Goal: Information Seeking & Learning: Learn about a topic

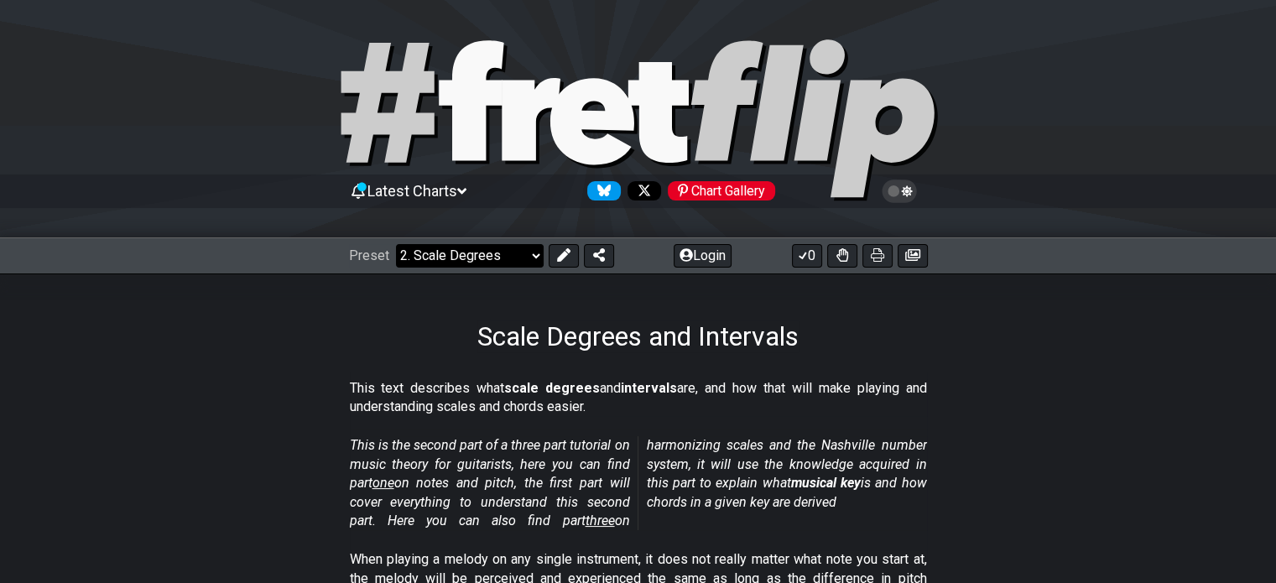
click at [507, 254] on select "Welcome to #fretflip! Initial Preset Custom Preset Minor Pentatonic Major Penta…" at bounding box center [470, 255] width 148 height 23
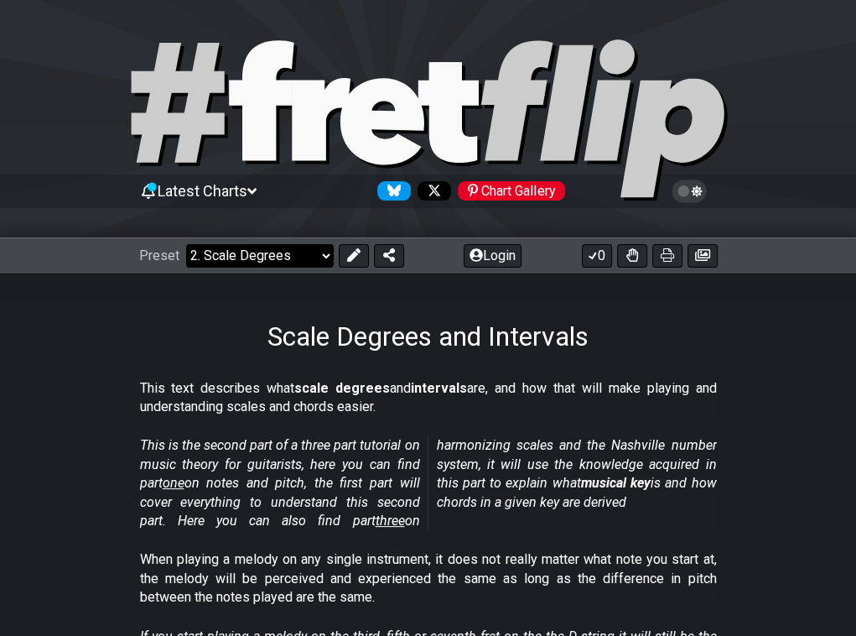
click at [297, 254] on select "Welcome to #fretflip! Initial Preset Custom Preset Minor Pentatonic Major Penta…" at bounding box center [260, 255] width 148 height 23
click at [186, 244] on select "Welcome to #fretflip! Initial Preset Custom Preset Minor Pentatonic Major Penta…" at bounding box center [260, 255] width 148 height 23
select select "/minor-pentatonic"
select select "C"
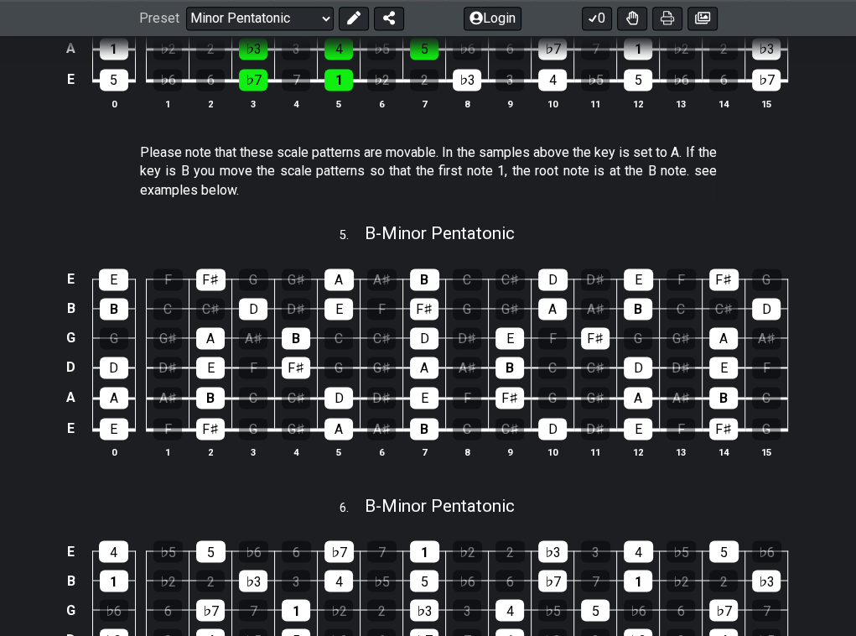
scroll to position [1506, 0]
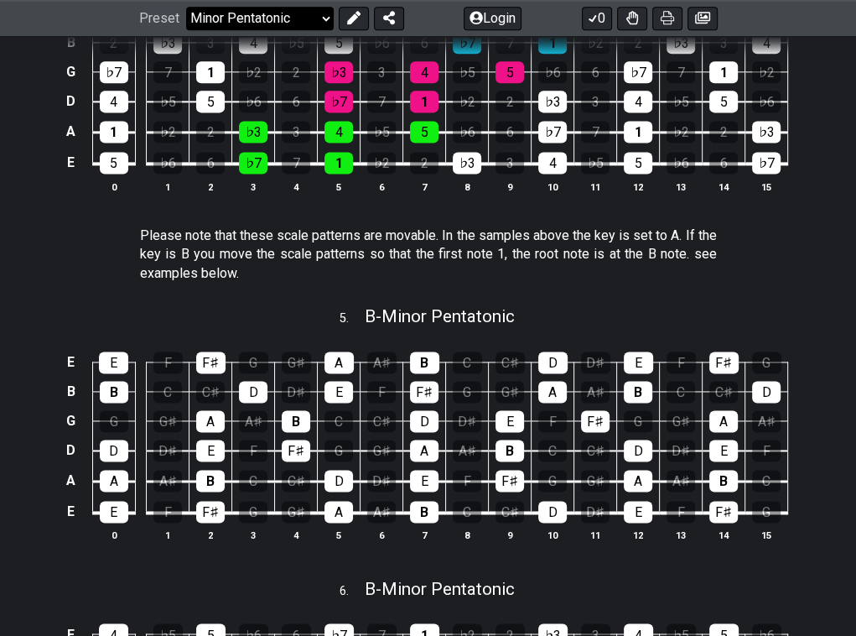
click at [268, 14] on select "Welcome to #fretflip! Initial Preset Custom Preset Minor Pentatonic Major Penta…" at bounding box center [260, 18] width 148 height 23
click at [186, 30] on select "Welcome to #fretflip! Initial Preset Custom Preset Minor Pentatonic Major Penta…" at bounding box center [260, 18] width 148 height 23
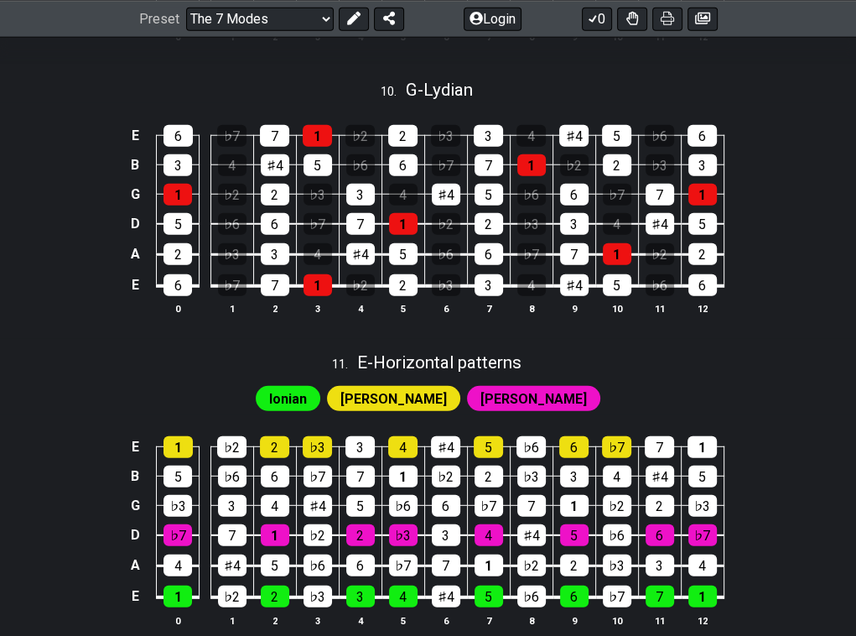
scroll to position [3019, 0]
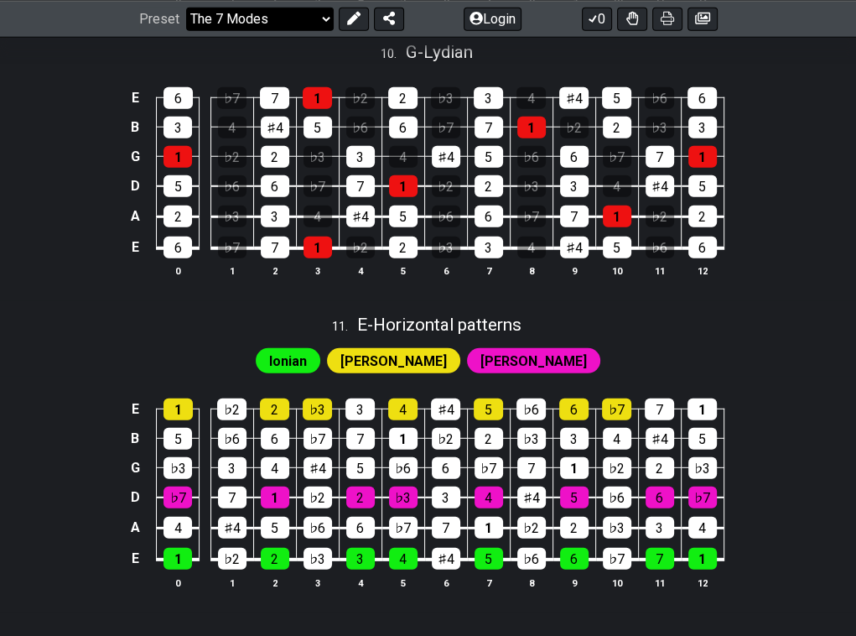
click at [219, 18] on select "Welcome to #fretflip! Initial Preset Custom Preset Minor Pentatonic Major Penta…" at bounding box center [260, 18] width 148 height 23
click at [186, 30] on select "Welcome to #fretflip! Initial Preset Custom Preset Minor Pentatonic Major Penta…" at bounding box center [260, 18] width 148 height 23
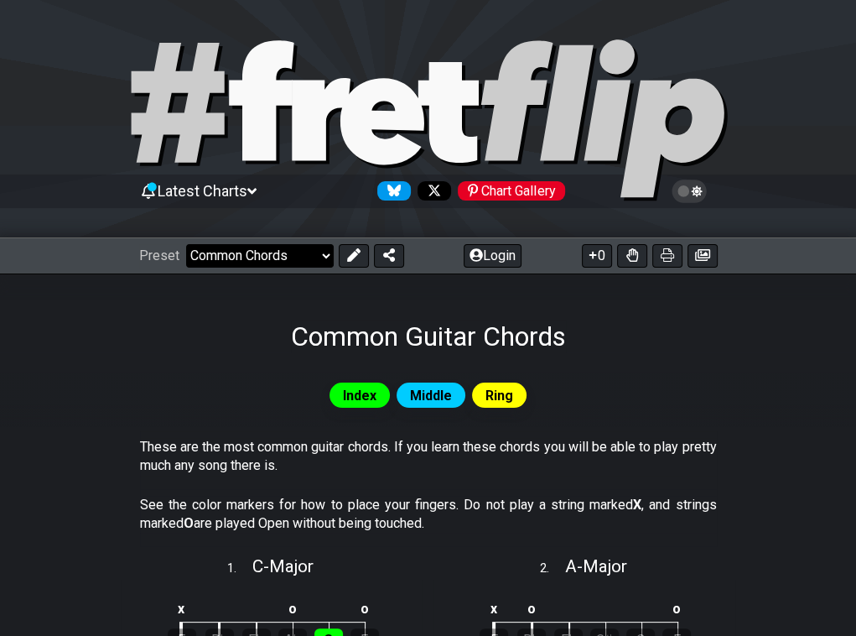
click at [315, 261] on select "Welcome to #fretflip! Initial Preset Custom Preset Minor Pentatonic Major Penta…" at bounding box center [260, 255] width 148 height 23
click at [186, 244] on select "Welcome to #fretflip! Initial Preset Custom Preset Minor Pentatonic Major Penta…" at bounding box center [260, 255] width 148 height 23
select select "/major-triad-arpeggios"
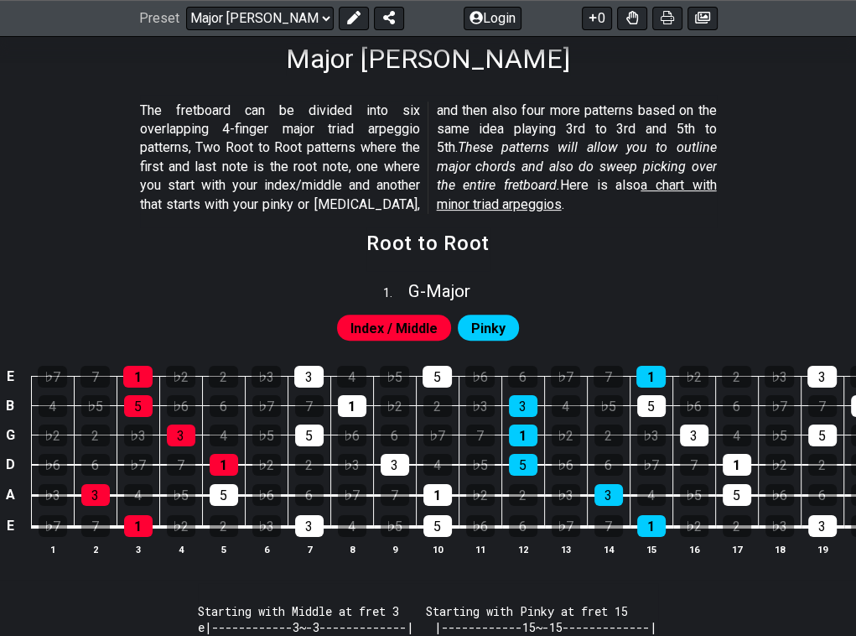
scroll to position [168, 0]
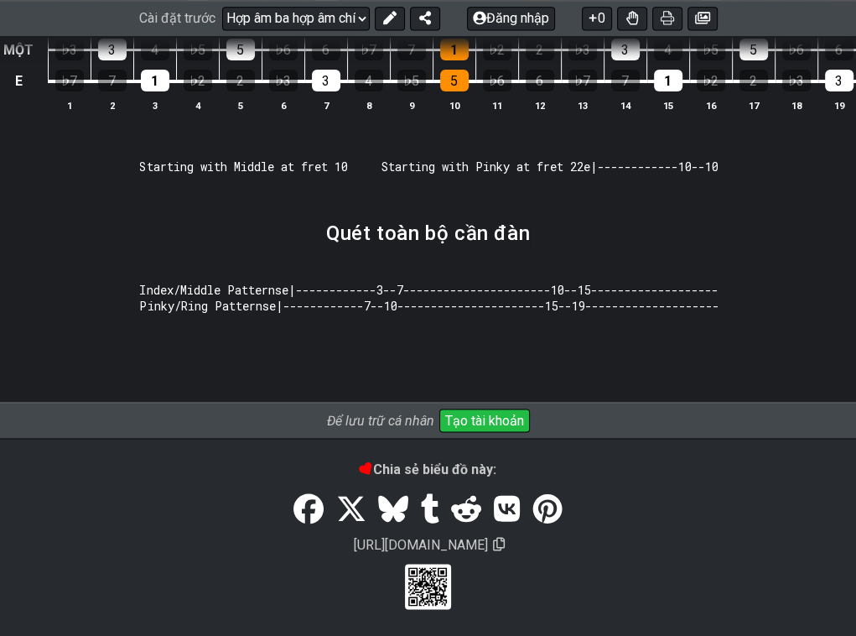
scroll to position [2135, 0]
drag, startPoint x: 736, startPoint y: 1, endPoint x: 716, endPoint y: 555, distance: 554.7
click at [716, 555] on div "Chia sẻ biểu đồ này: https://fretflip.com/major-triad-arpeggios" at bounding box center [428, 535] width 856 height 148
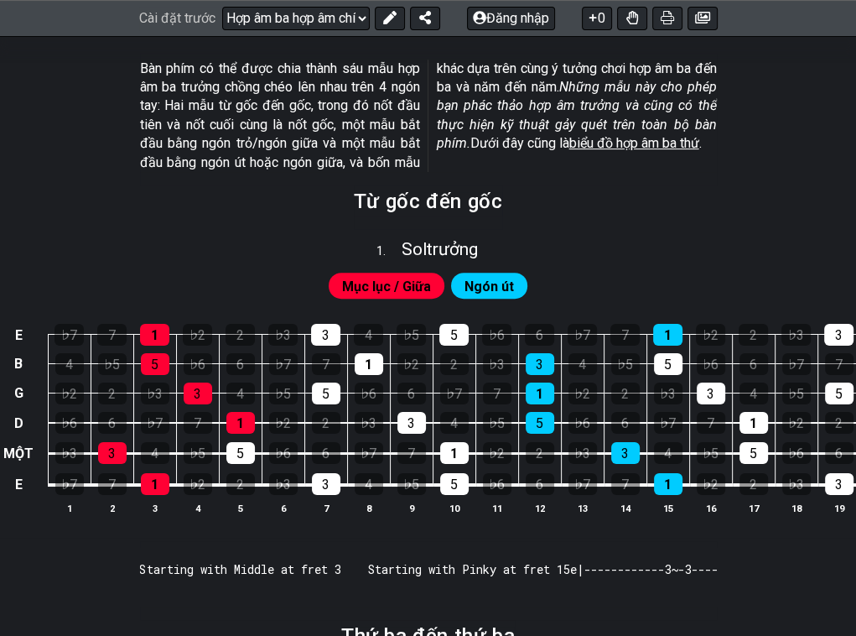
scroll to position [419, 0]
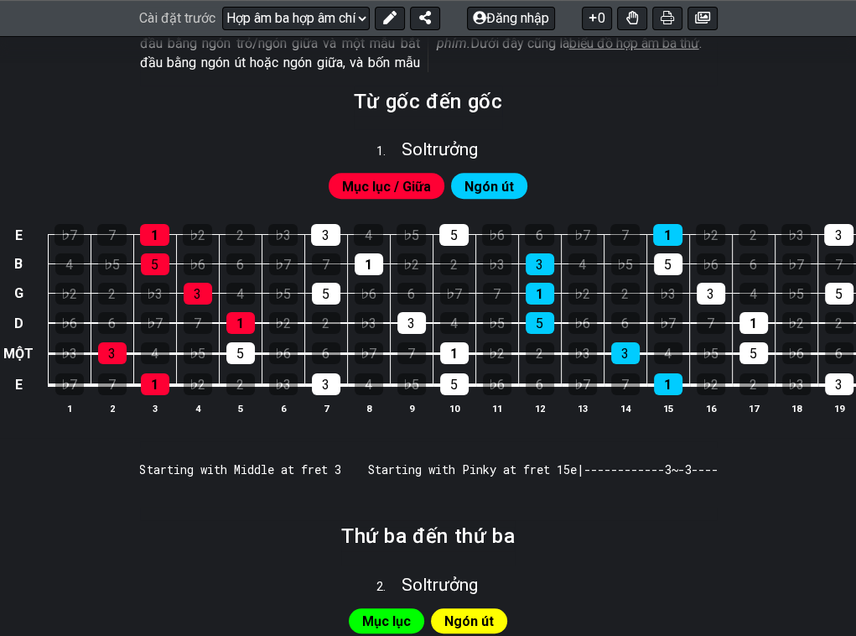
click at [473, 187] on font "Ngón út" at bounding box center [489, 187] width 49 height 16
click at [406, 183] on font "Mục lục / Giữa" at bounding box center [386, 187] width 89 height 16
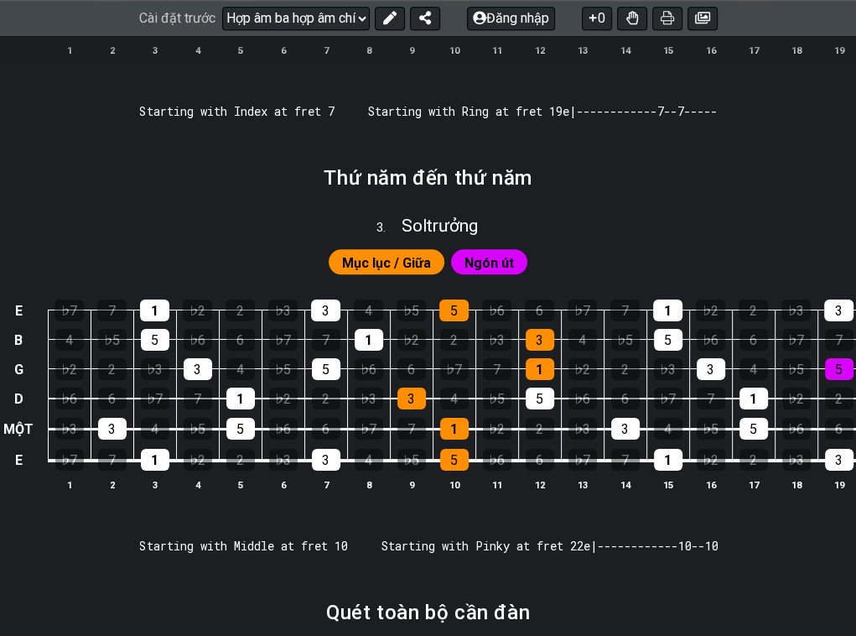
scroll to position [961, 0]
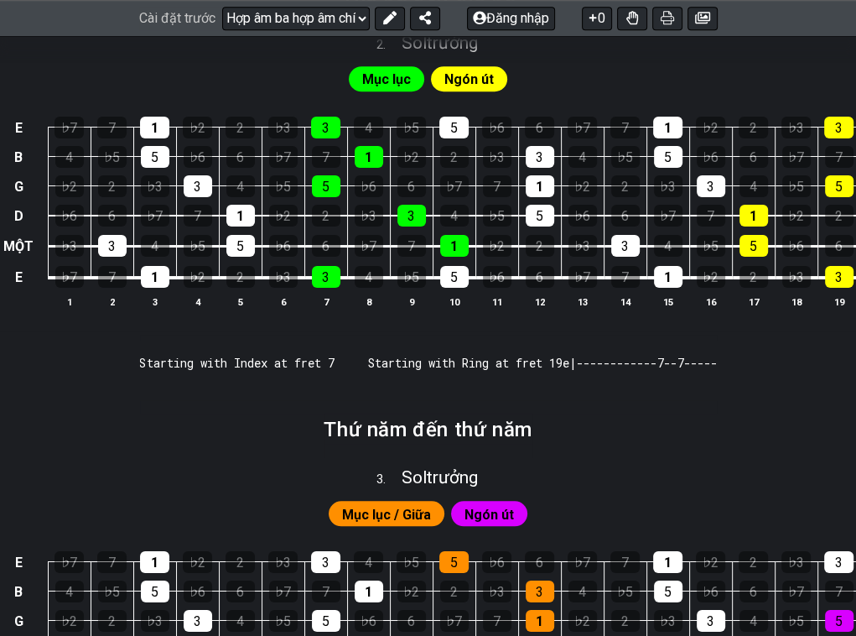
click at [530, 30] on div "Cài đặt trước Chào mừng đến với #fretflip! Cài đặt trước ban đầu Cài đặt trước …" at bounding box center [428, 18] width 856 height 37
click at [530, 23] on font "Đăng nhập" at bounding box center [517, 19] width 63 height 16
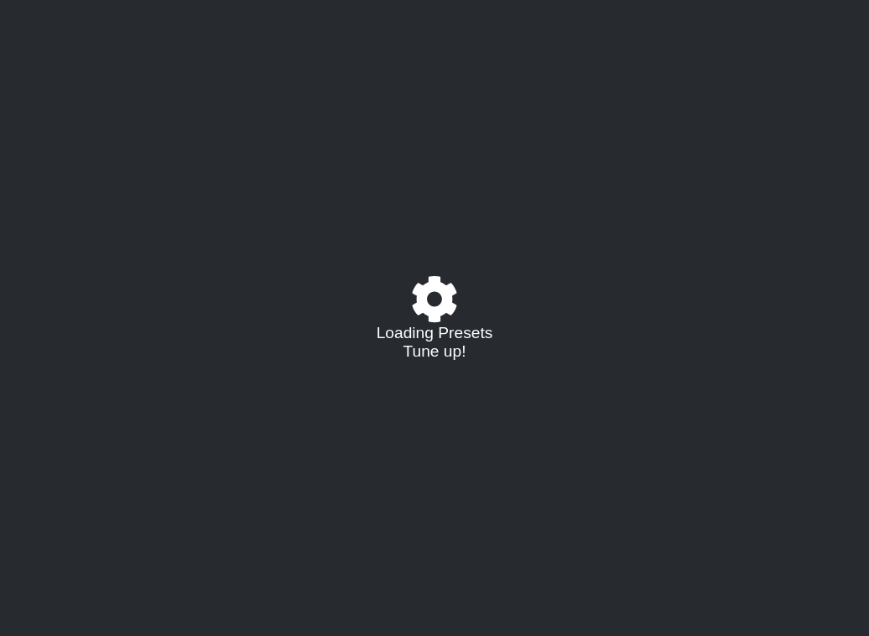
select select "/major-triad-arpeggios"
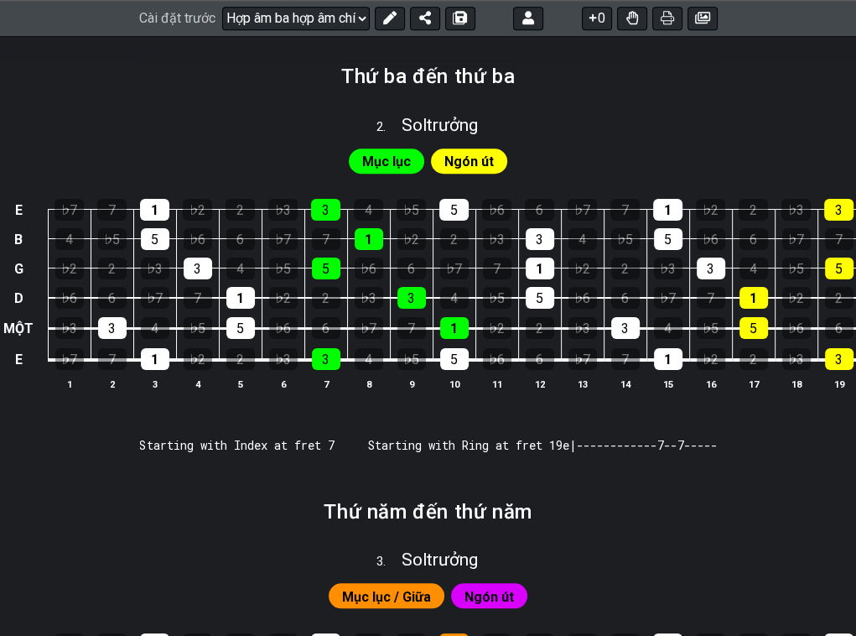
scroll to position [756, 0]
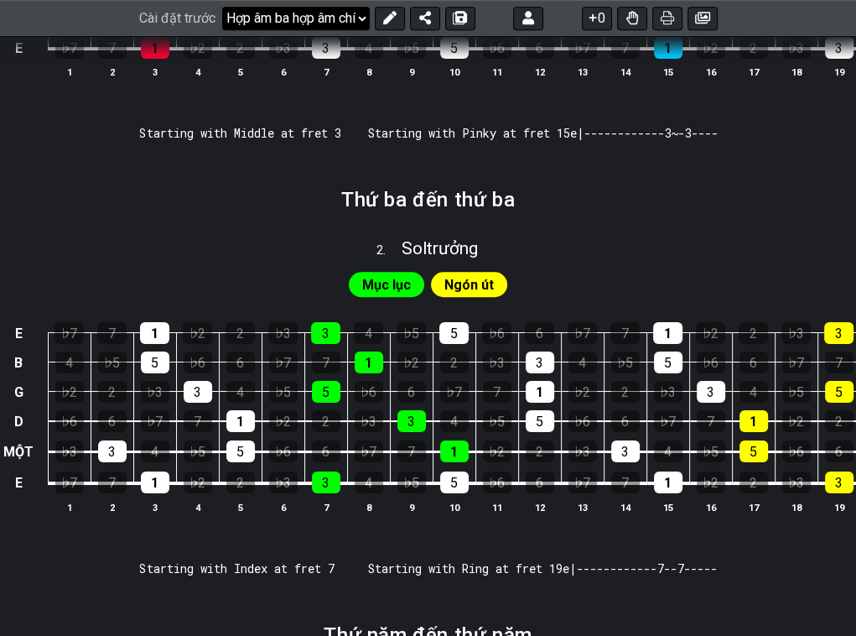
click at [339, 17] on select "Chào mừng đến với #fretflip! Cài đặt trước ban đầu Cài đặt trước tùy chỉnh Ngũ …" at bounding box center [296, 18] width 148 height 23
click at [222, 30] on select "Chào mừng đến với #fretflip! Cài đặt trước ban đầu Cài đặt trước tùy chỉnh Ngũ …" at bounding box center [296, 18] width 148 height 23
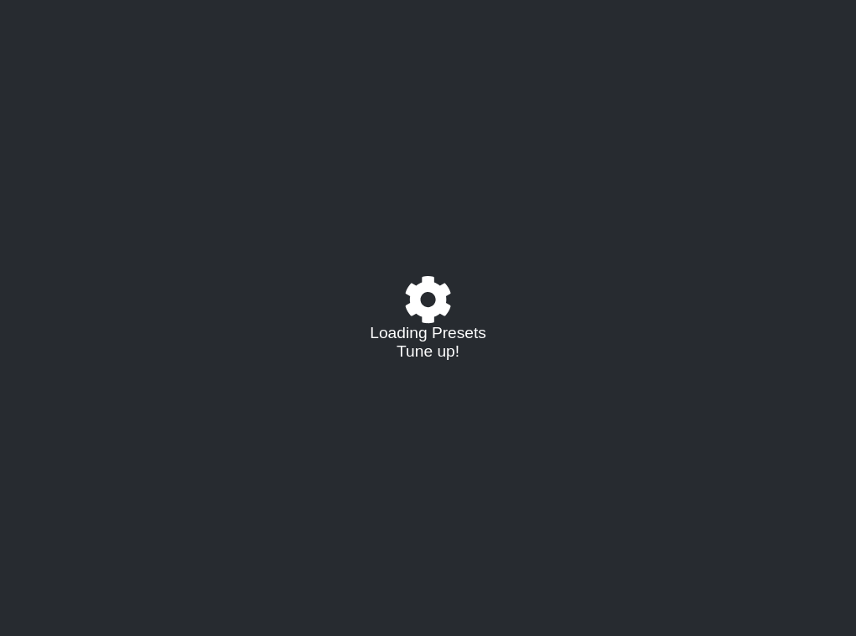
select select "/the-caged-system"
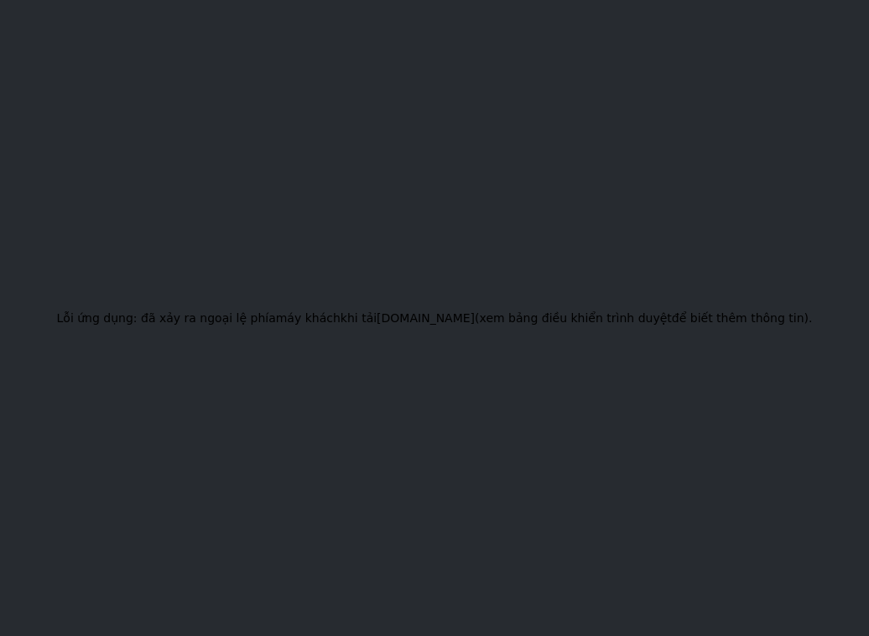
click at [510, 352] on div "Lỗi ứng dụng: đã xảy ra ngoại lệ phía máy khách khi tải fretflip.com (xem bảng …" at bounding box center [434, 318] width 869 height 636
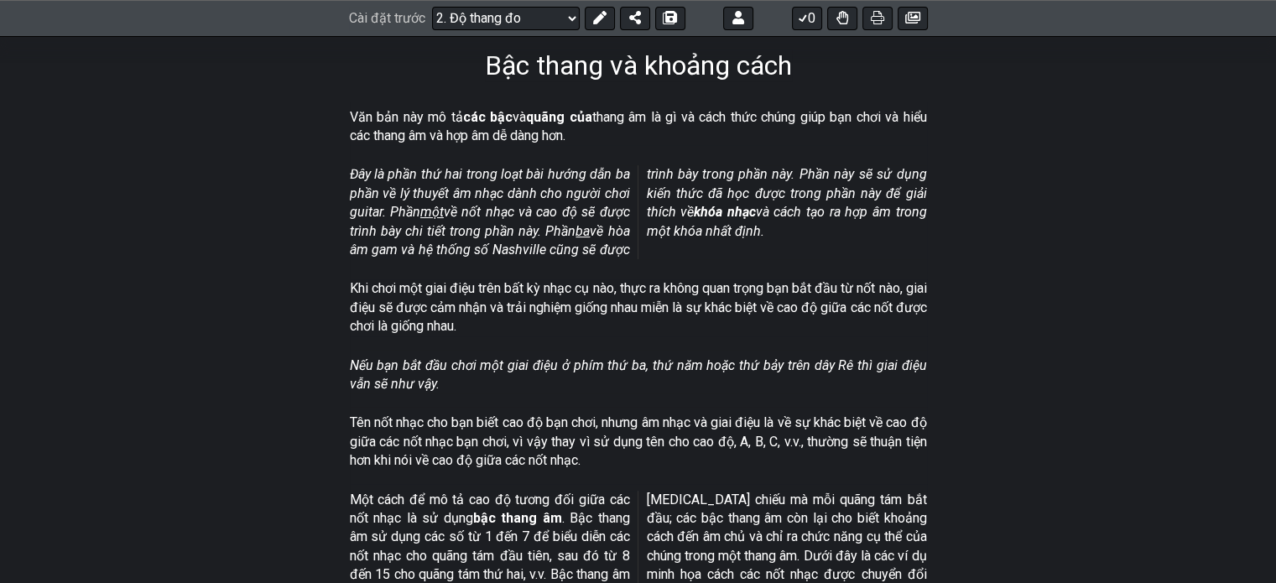
scroll to position [168, 0]
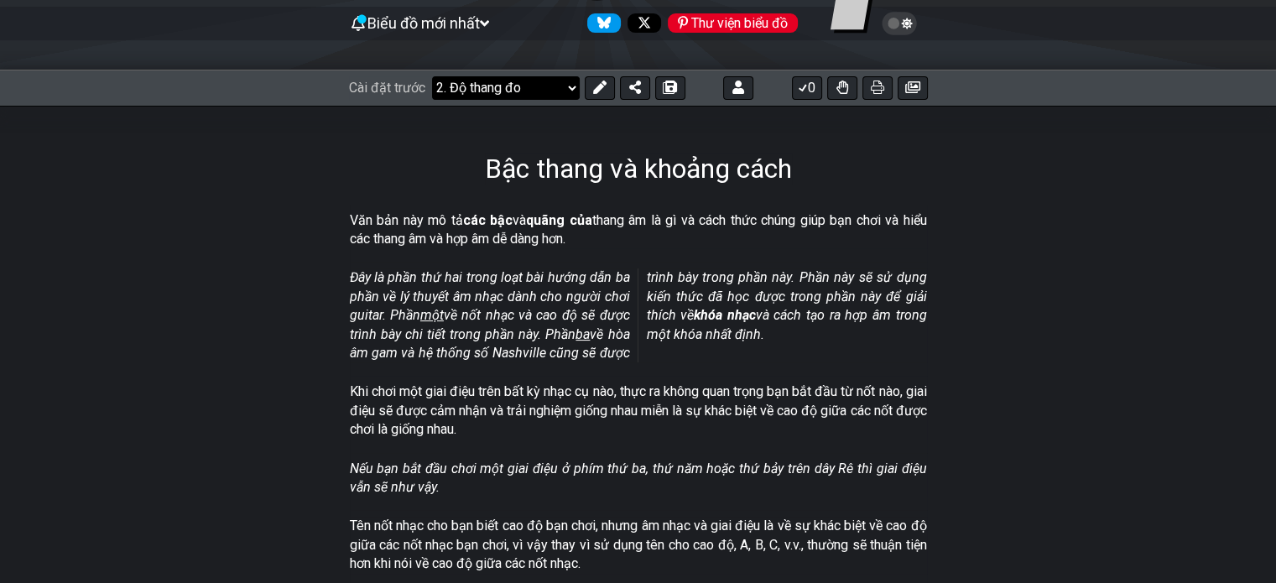
click at [524, 86] on select "Chào mừng đến với #fretflip! Cài đặt trước ban đầu Cài đặt trước tùy chỉnh Ngũ …" at bounding box center [506, 87] width 148 height 23
click at [432, 76] on select "Chào mừng đến với #fretflip! Cài đặt trước ban đầu Cài đặt trước tùy chỉnh Ngũ …" at bounding box center [506, 87] width 148 height 23
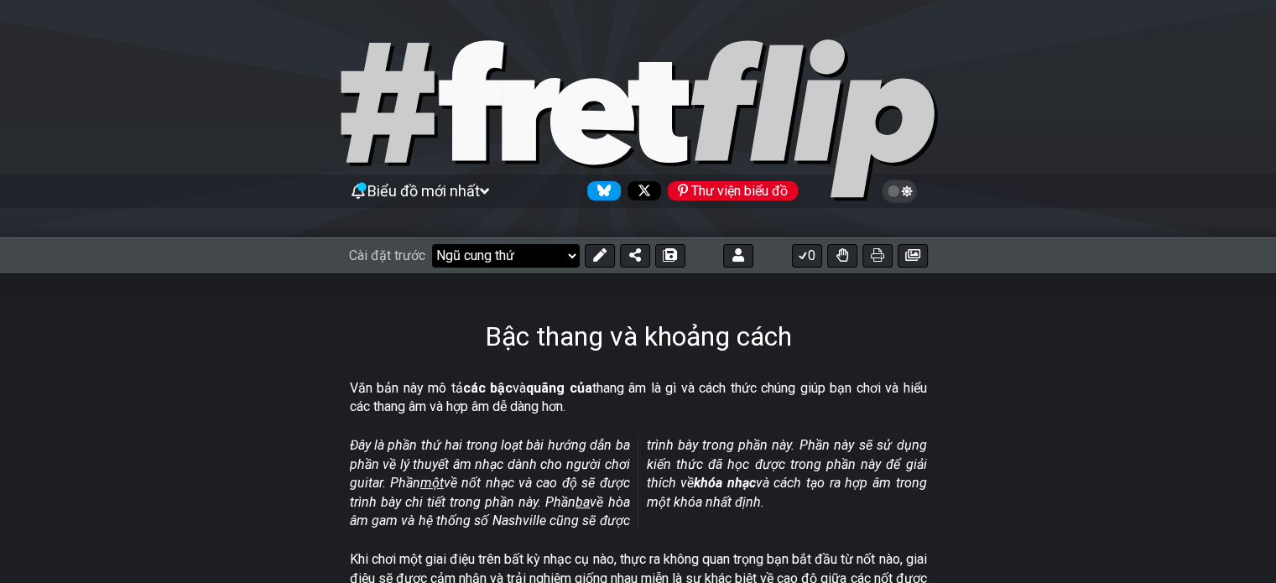
select select "/minor-pentatonic"
select select "C"
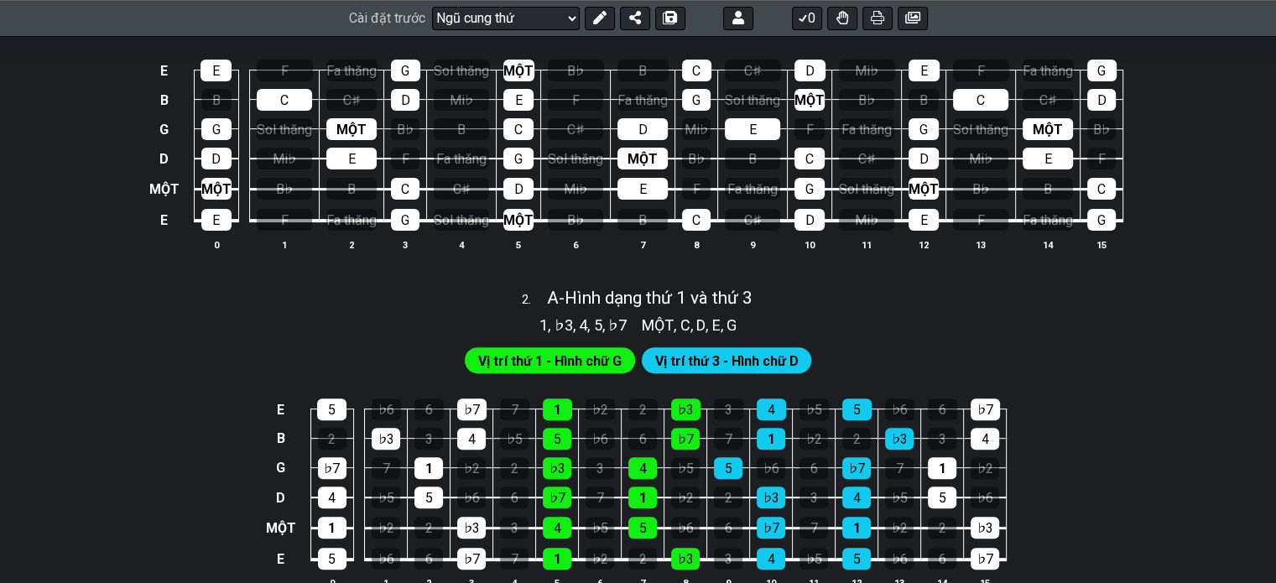
scroll to position [503, 0]
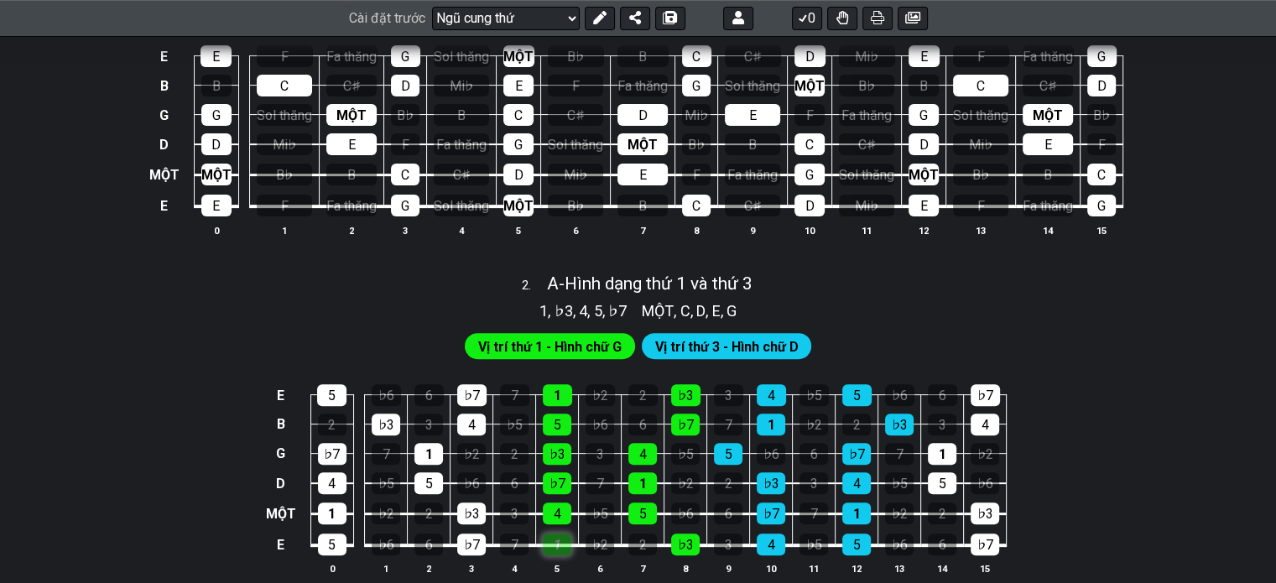
click at [561, 536] on div "1" at bounding box center [557, 544] width 29 height 22
click at [555, 539] on font "1" at bounding box center [558, 545] width 8 height 16
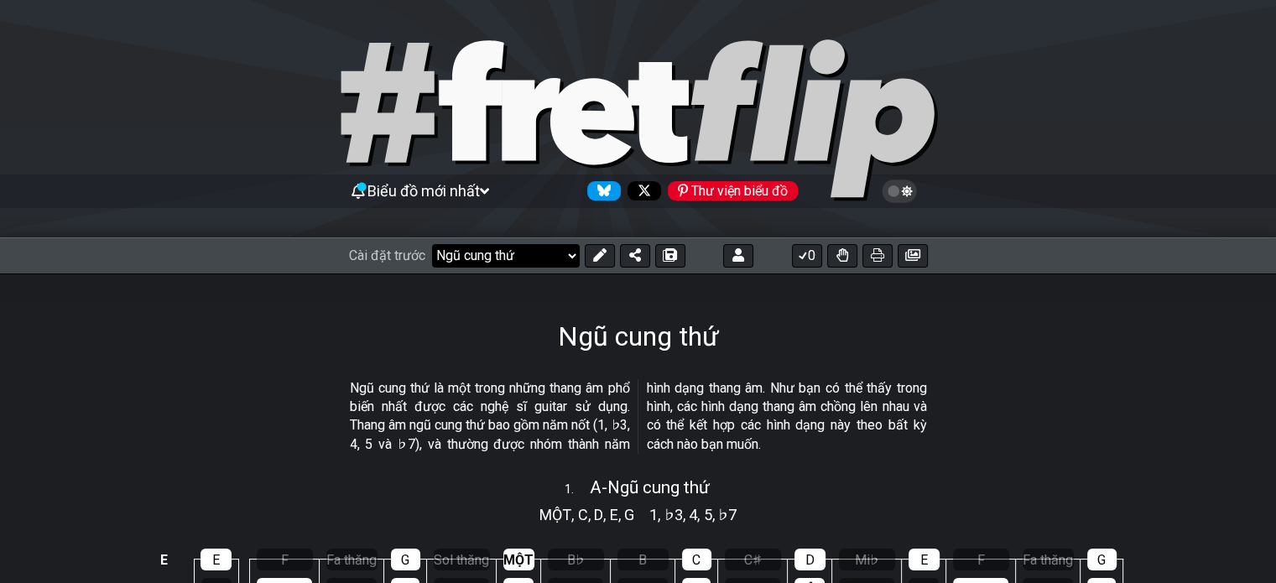
click at [546, 254] on select "Chào mừng đến với #fretflip! Ngũ cung thứ Cài đặt trước tùy chỉnh Ngũ cung thứ …" at bounding box center [506, 255] width 148 height 23
click at [432, 244] on select "Chào mừng đến với #fretflip! Ngũ cung thứ Cài đặt trước tùy chỉnh Ngũ cung thứ …" at bounding box center [506, 255] width 148 height 23
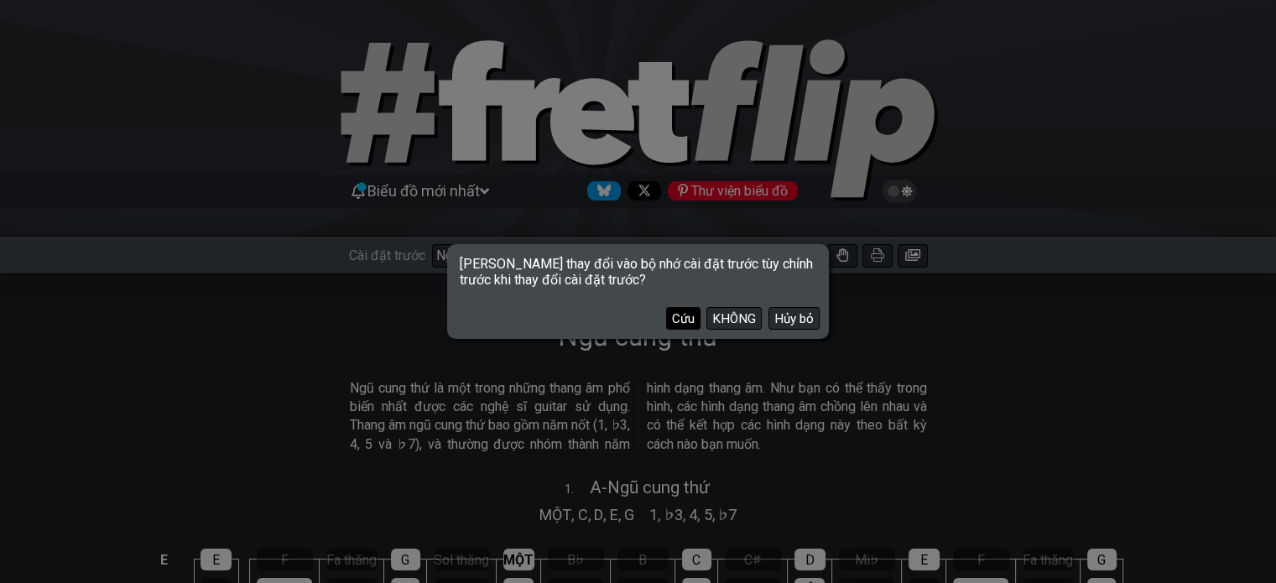
click at [694, 316] on button "Cứu" at bounding box center [683, 318] width 34 height 23
select select "/3nps-caged-shapes"
select select "A"
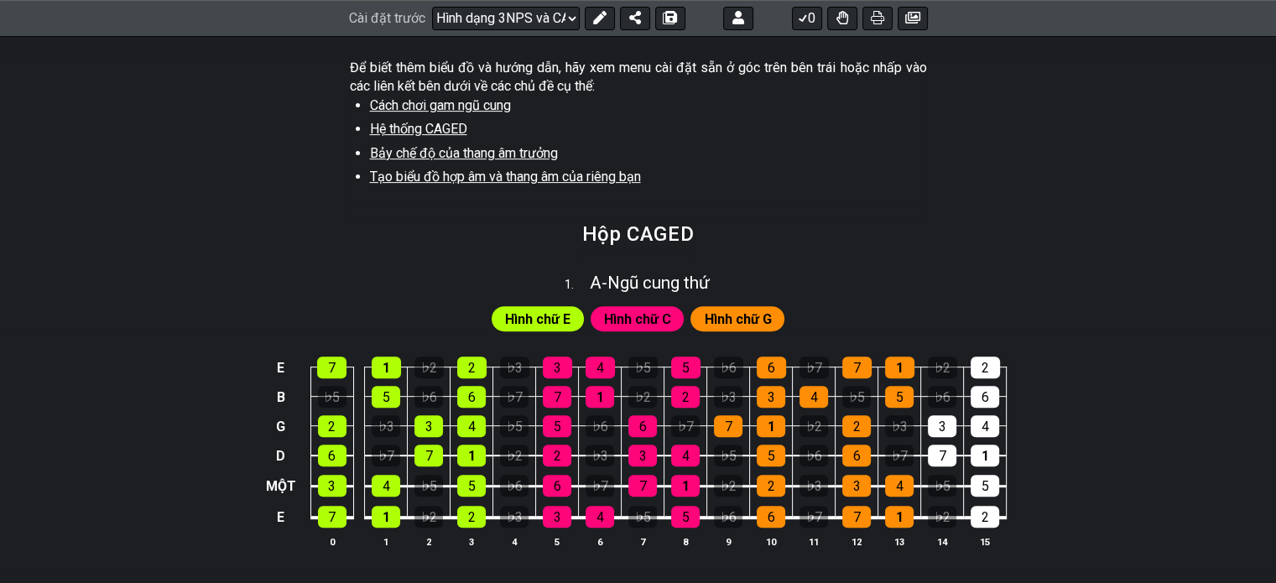
scroll to position [671, 0]
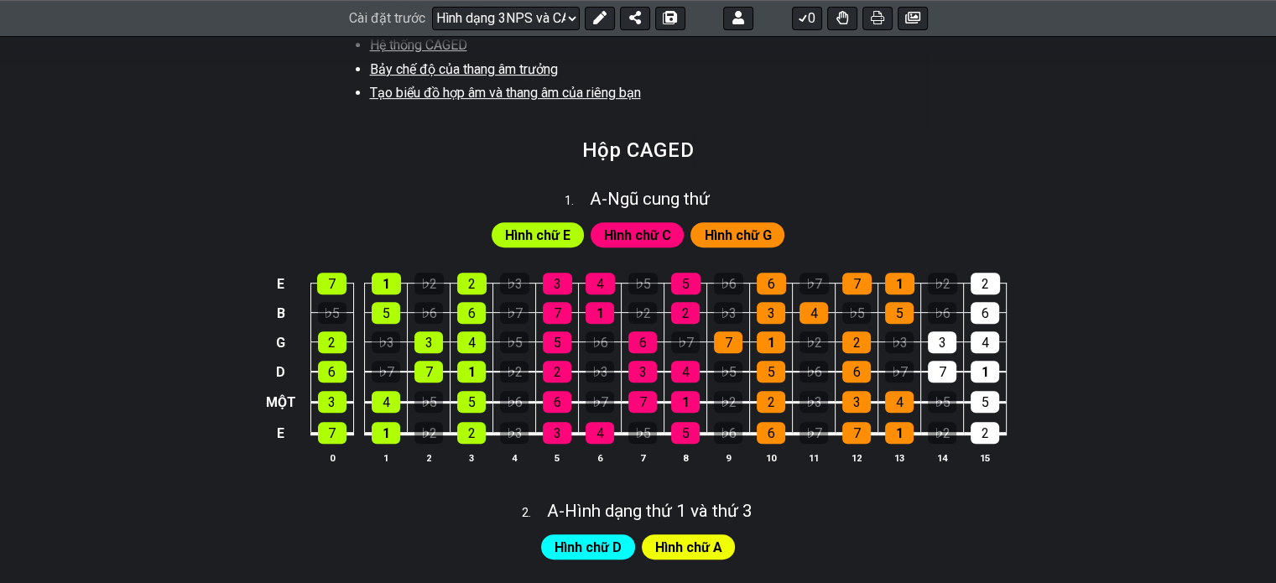
click at [434, 53] on font "Hệ thống CAGED" at bounding box center [418, 45] width 97 height 16
select select "/the-caged-system"
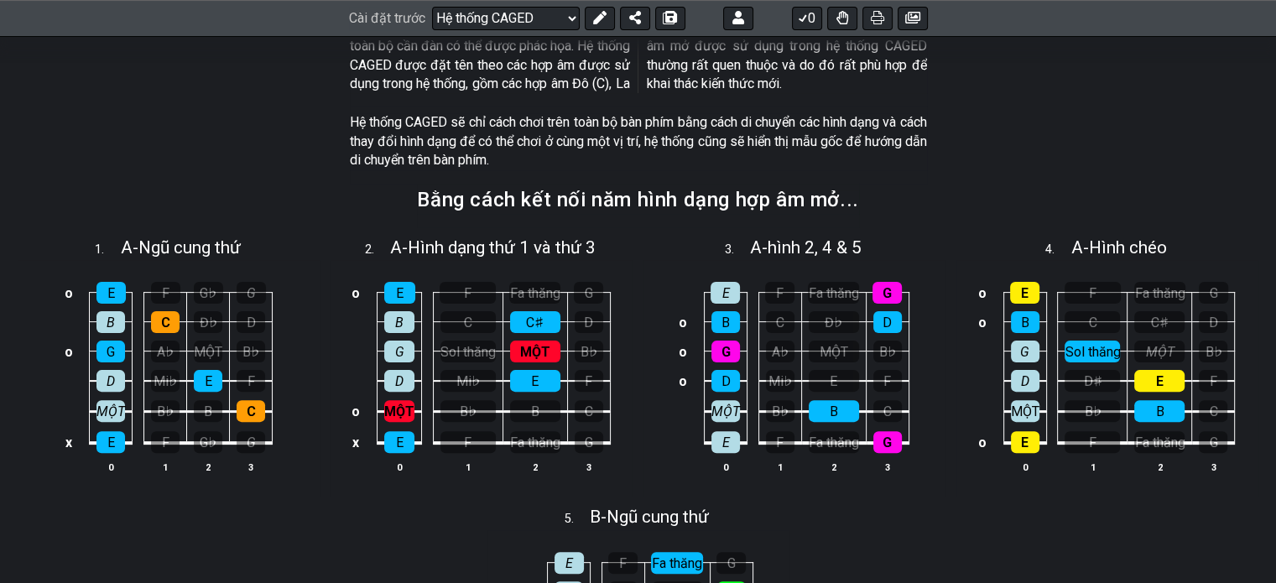
scroll to position [335, 0]
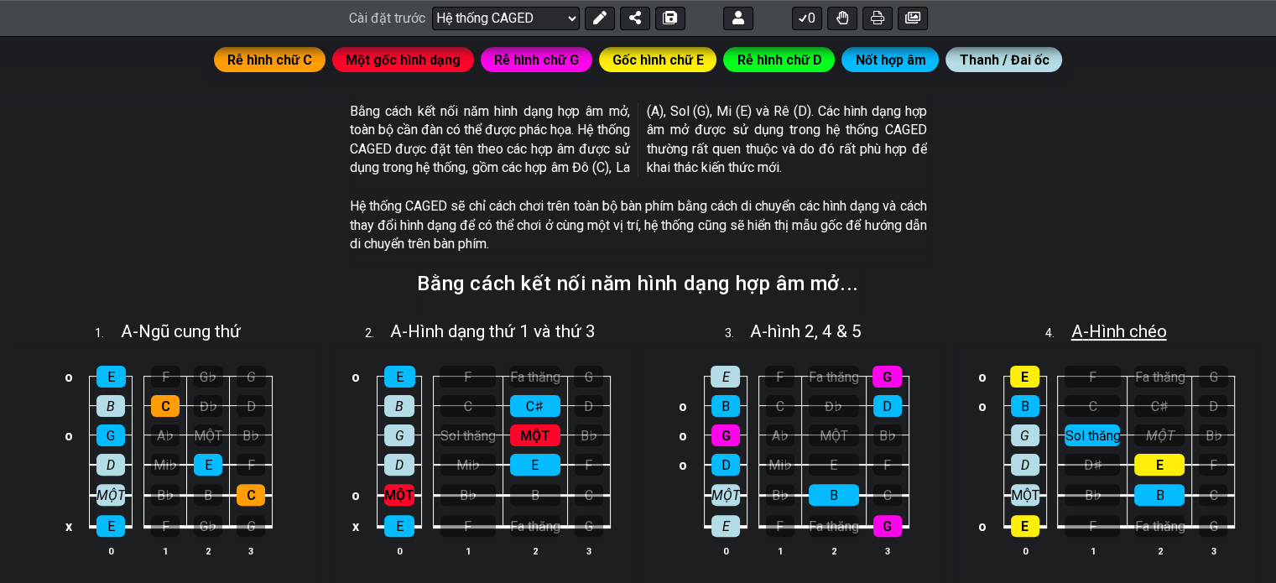
drag, startPoint x: 876, startPoint y: 9, endPoint x: 1110, endPoint y: 321, distance: 390.0
click at [857, 9] on button at bounding box center [877, 18] width 30 height 23
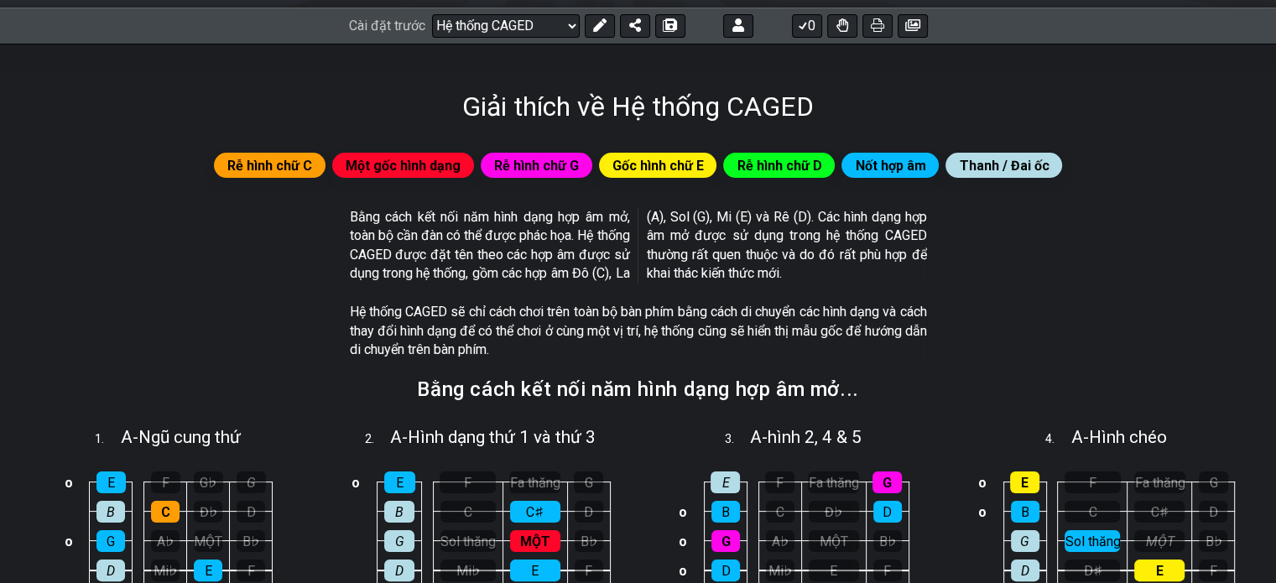
scroll to position [0, 0]
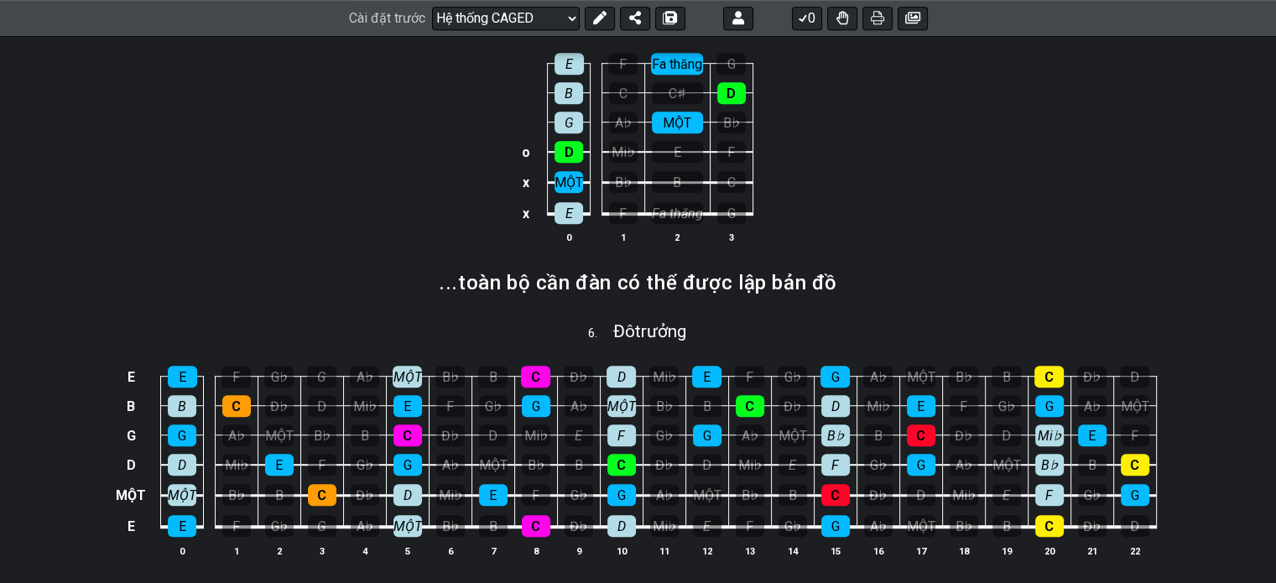
scroll to position [1006, 0]
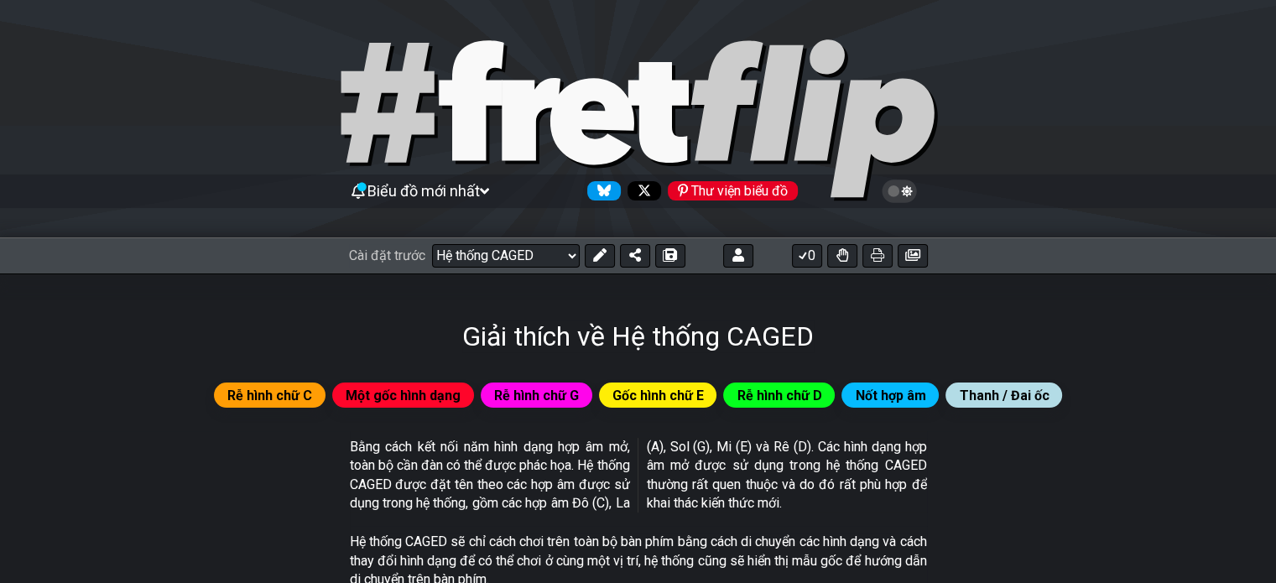
click at [690, 388] on font "Gốc hình chữ E" at bounding box center [657, 395] width 91 height 16
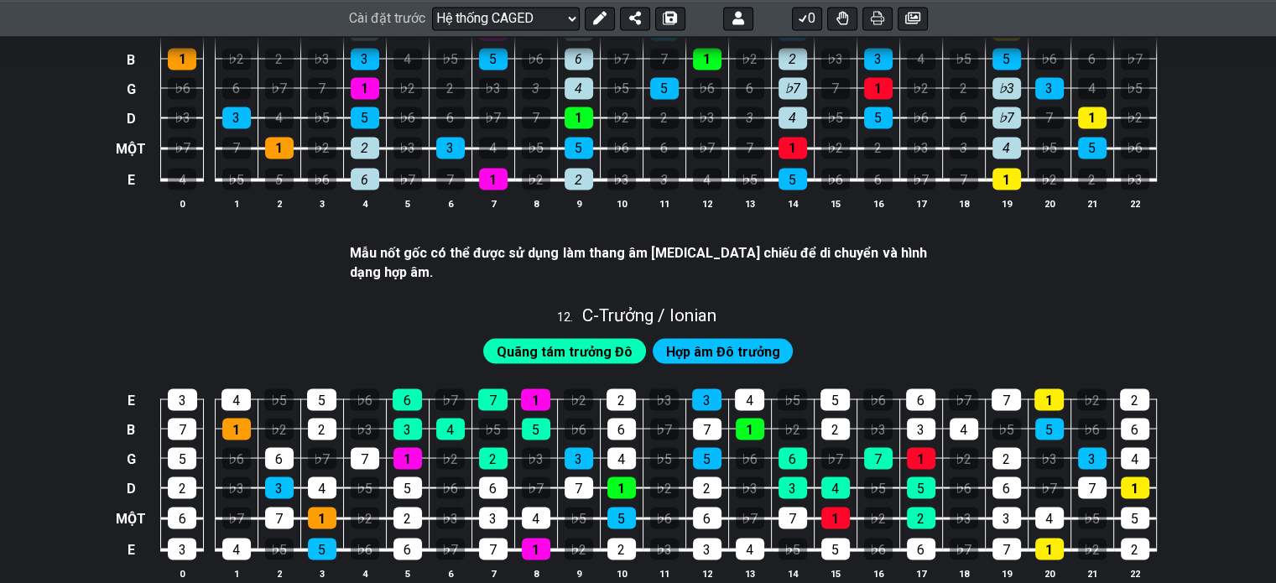
scroll to position [2768, 0]
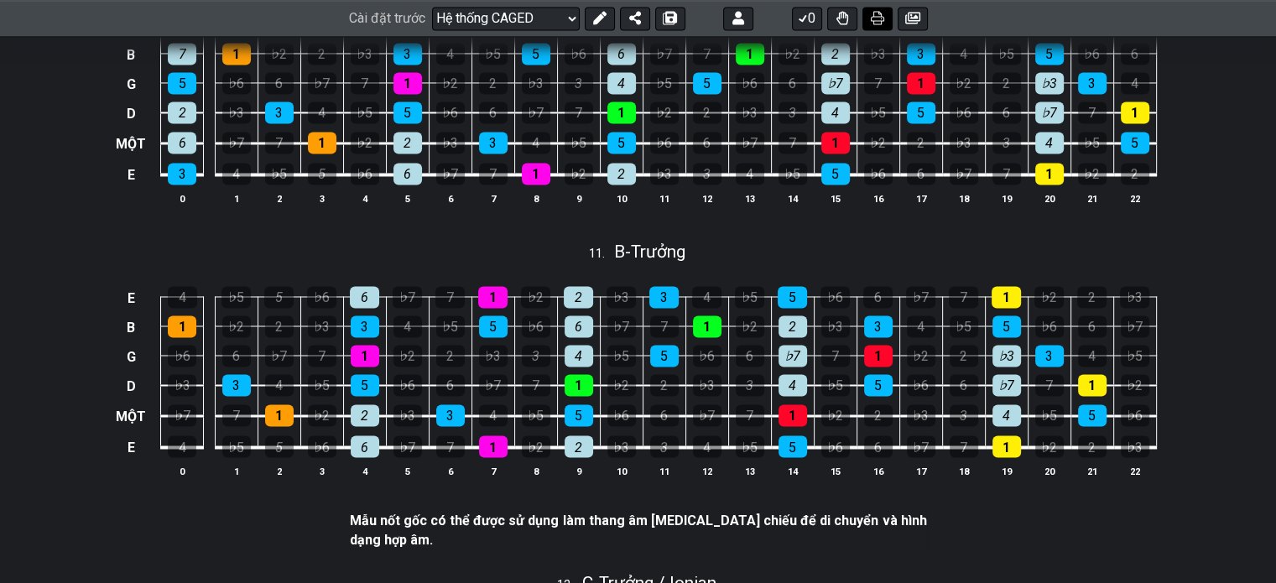
click at [871, 19] on icon at bounding box center [877, 18] width 13 height 13
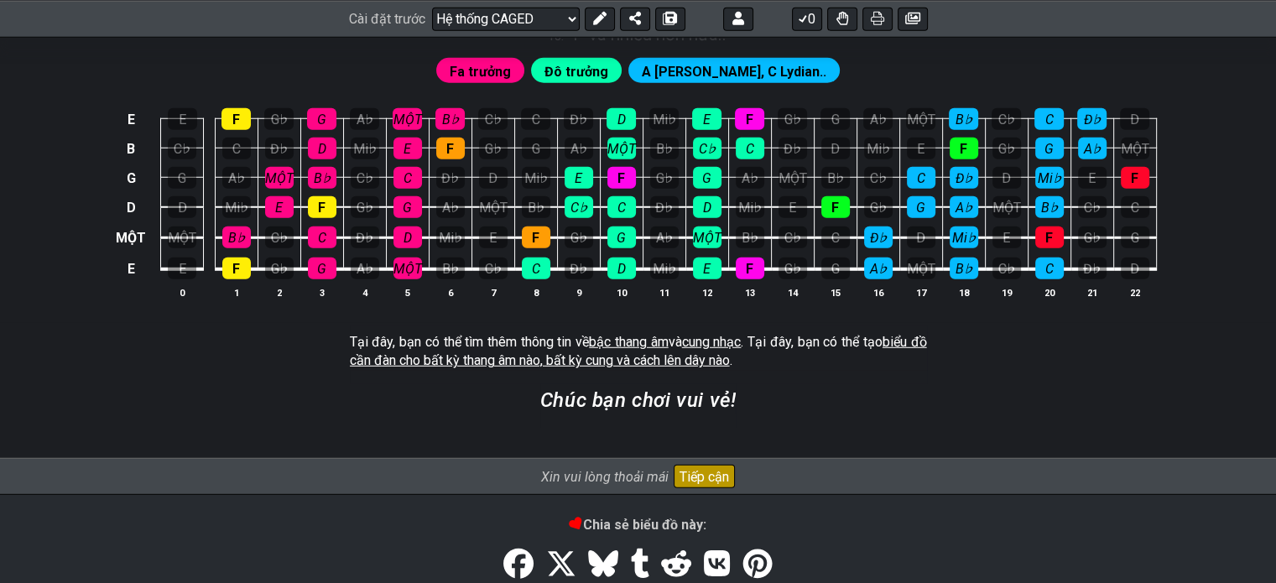
scroll to position [4765, 0]
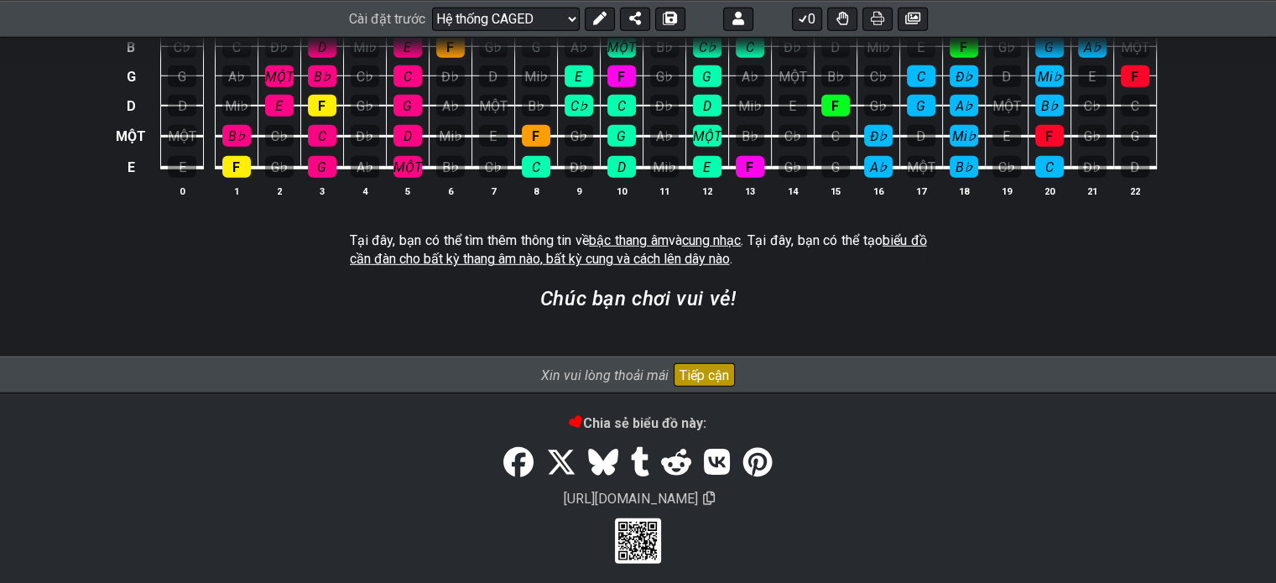
click at [707, 367] on font "Tiếp cận" at bounding box center [703, 375] width 49 height 16
click at [1012, 283] on section "Chúc bạn chơi vui vẻ!" at bounding box center [638, 305] width 1276 height 44
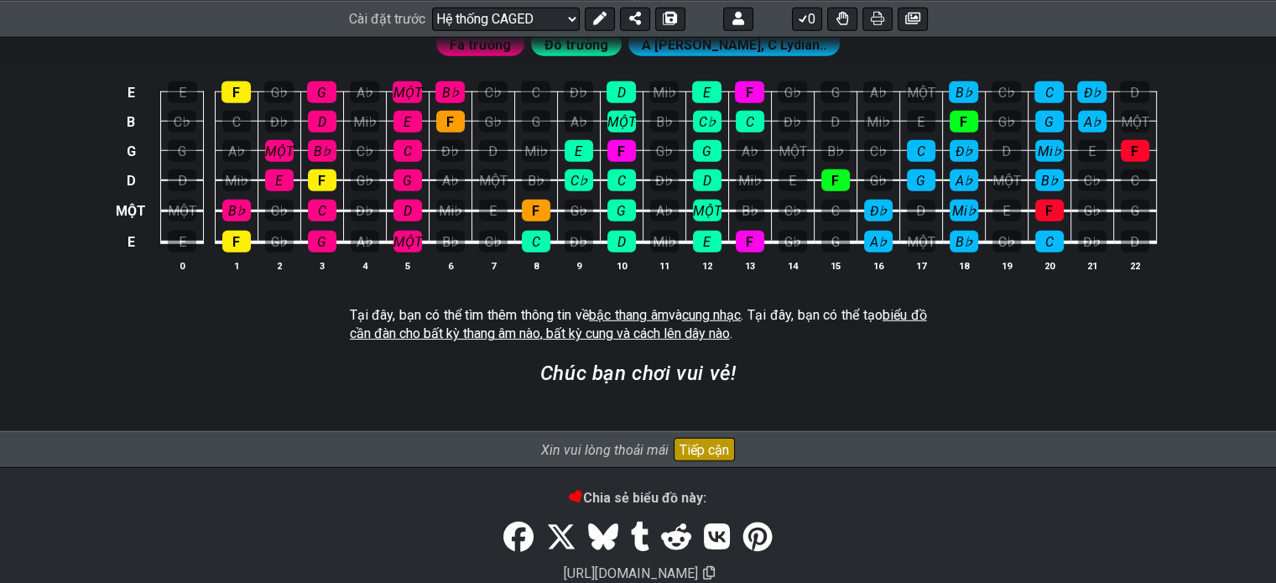
scroll to position [4597, 0]
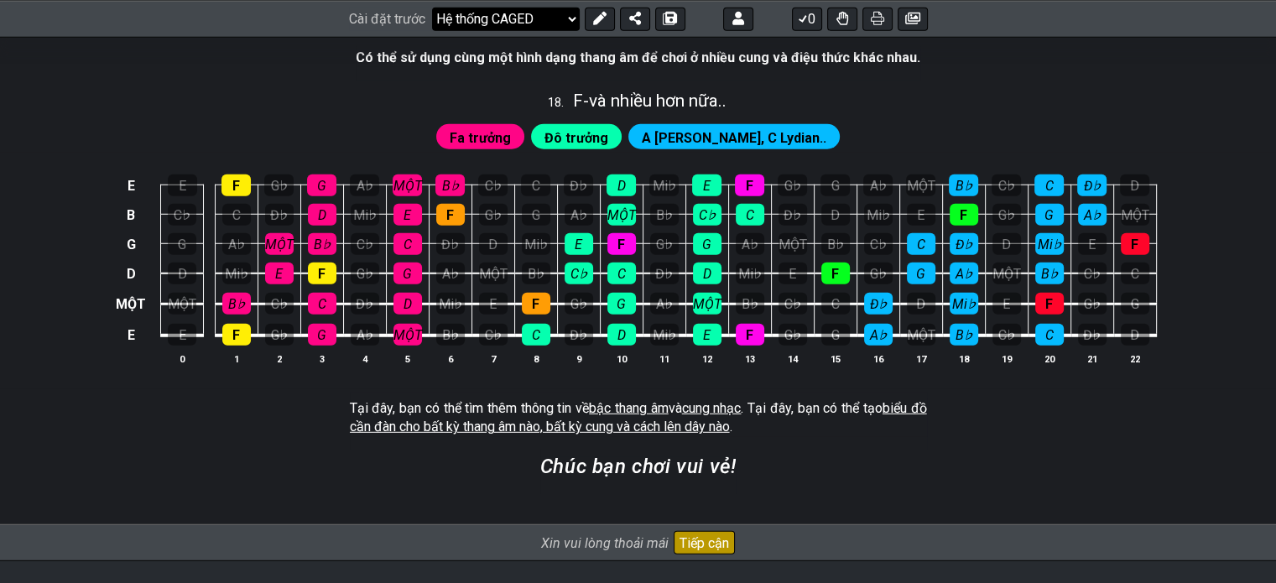
click at [500, 26] on select "Chào mừng đến với #fretflip! Cài đặt trước ban đầu Cài đặt trước tùy chỉnh Ngũ …" at bounding box center [506, 18] width 148 height 23
click at [432, 30] on select "Chào mừng đến với #fretflip! Cài đặt trước ban đầu Cài đặt trước tùy chỉnh Ngũ …" at bounding box center [506, 18] width 148 height 23
select select "/guitar-scales"
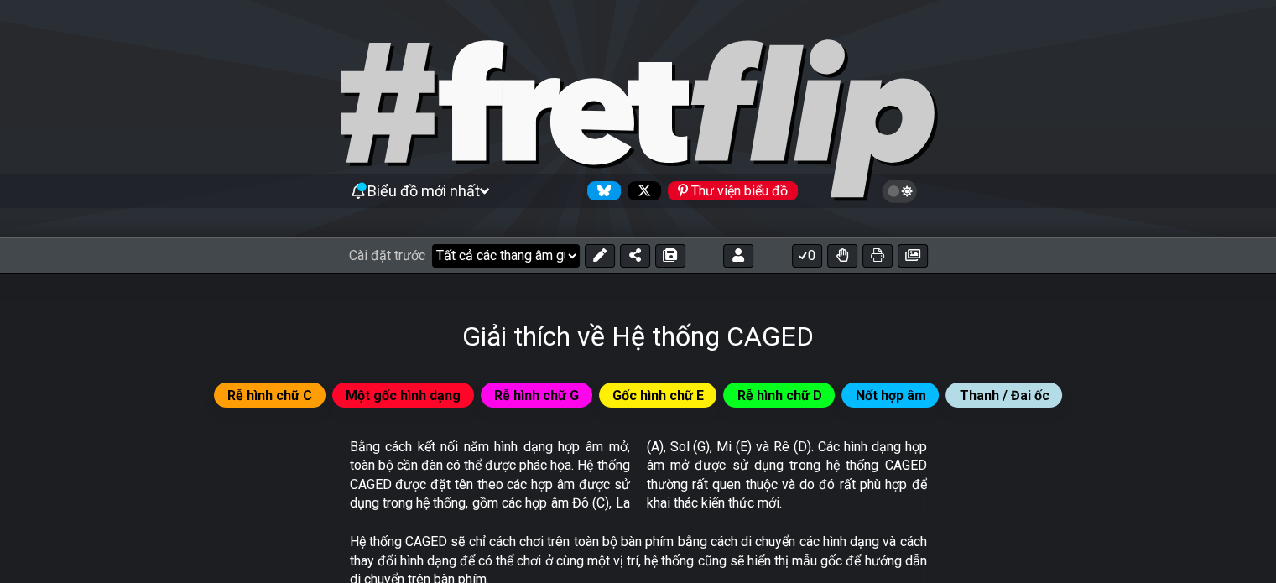
select select "C"
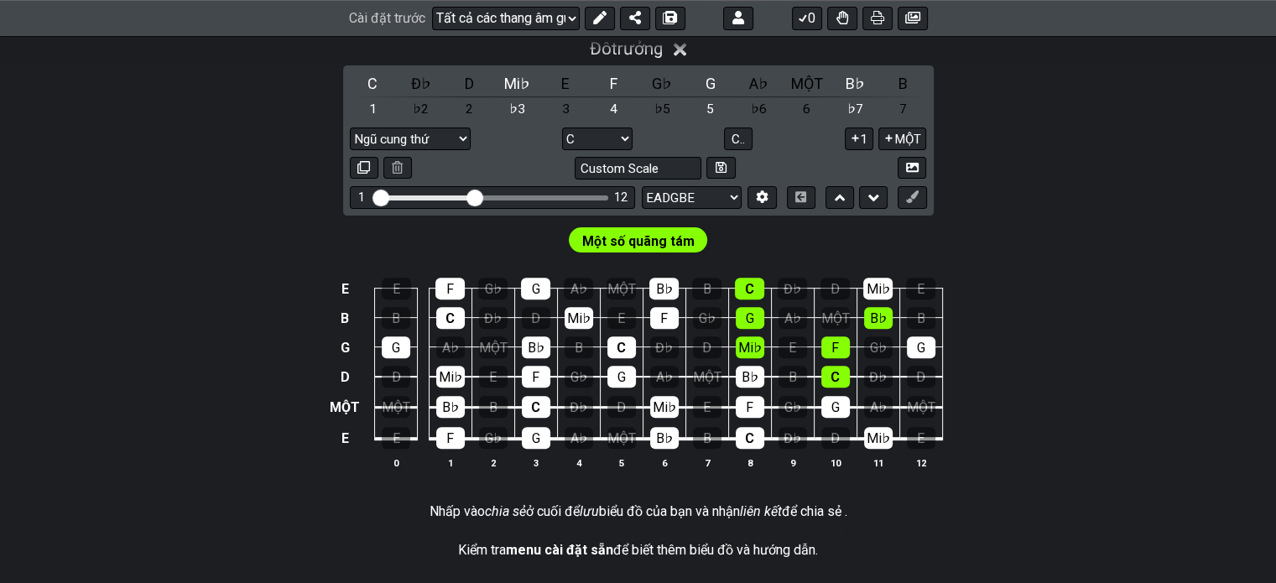
scroll to position [503, 0]
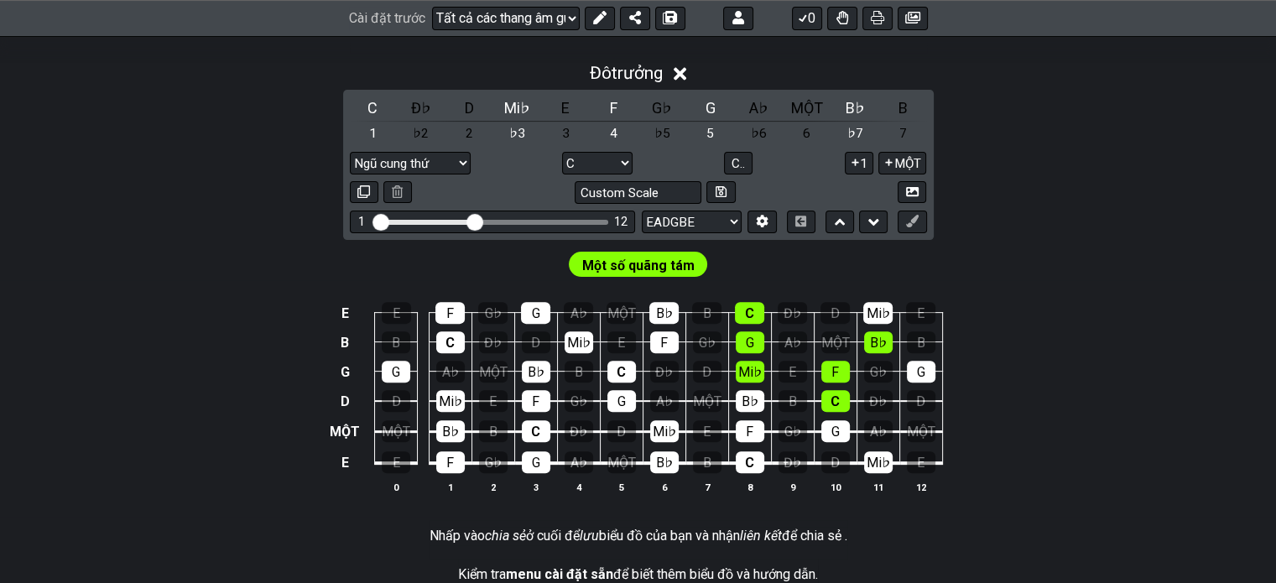
click at [681, 257] on font "Một số quãng tám" at bounding box center [638, 265] width 112 height 16
drag, startPoint x: 473, startPoint y: 161, endPoint x: 617, endPoint y: 157, distance: 144.3
click at [611, 221] on input "Phạm vi phím đàn có thể nhìn thấy" at bounding box center [492, 221] width 238 height 0
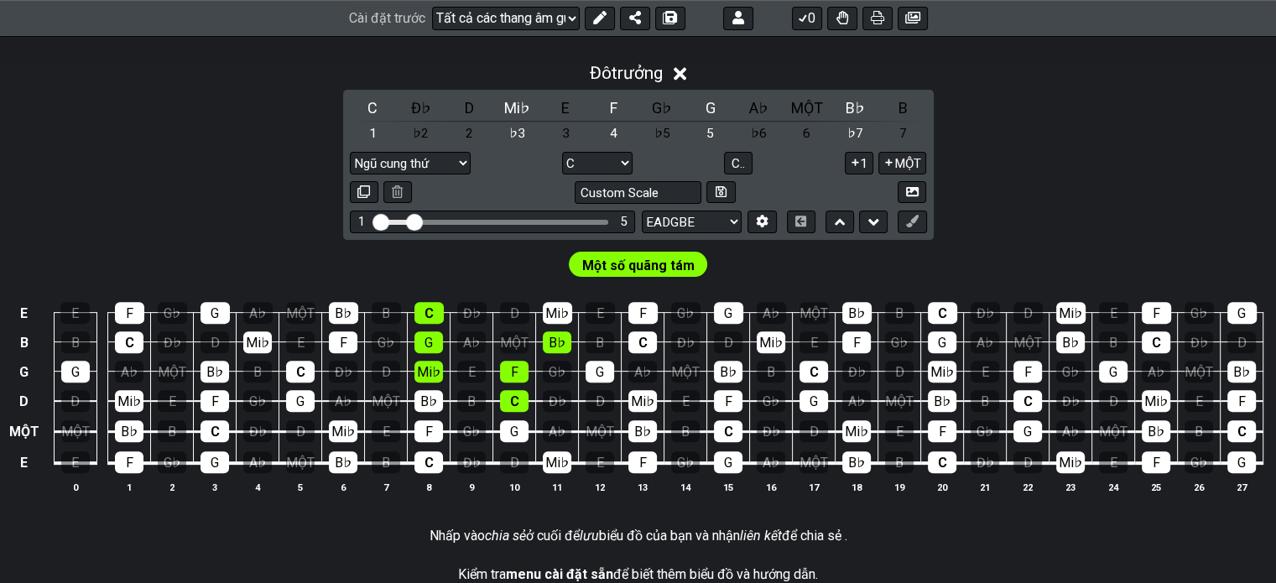
drag, startPoint x: 607, startPoint y: 166, endPoint x: 416, endPoint y: 170, distance: 191.3
click at [416, 221] on input "Phạm vi phím đàn có thể nhìn thấy" at bounding box center [492, 221] width 238 height 0
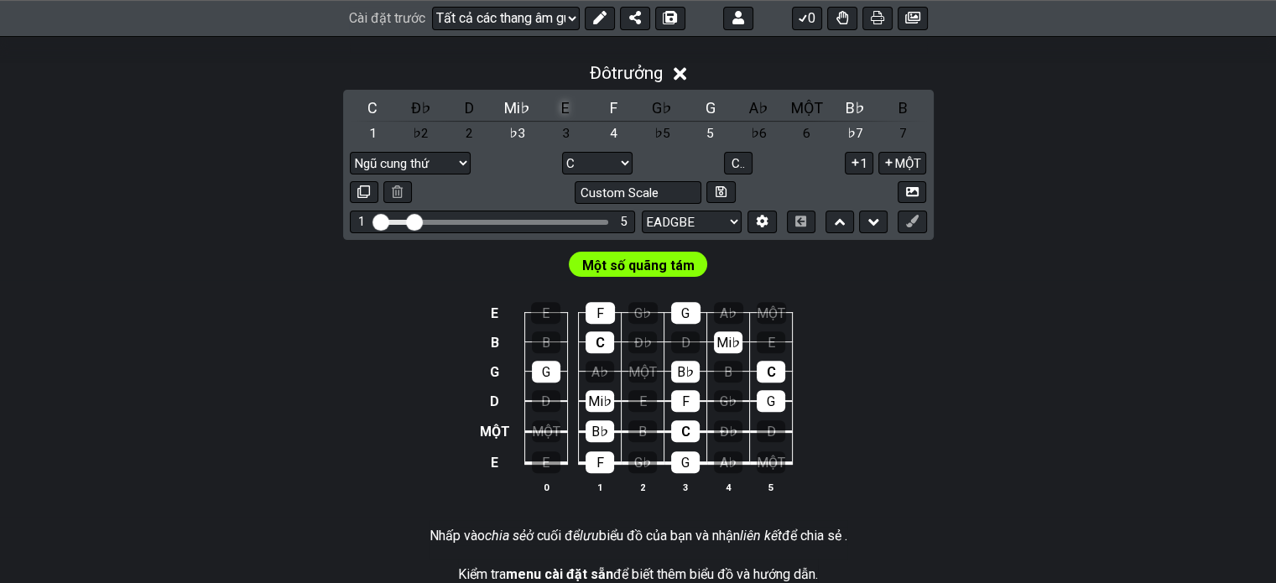
click at [543, 111] on div "E" at bounding box center [566, 107] width 46 height 23
click at [504, 110] on font "Mi♭" at bounding box center [517, 108] width 26 height 18
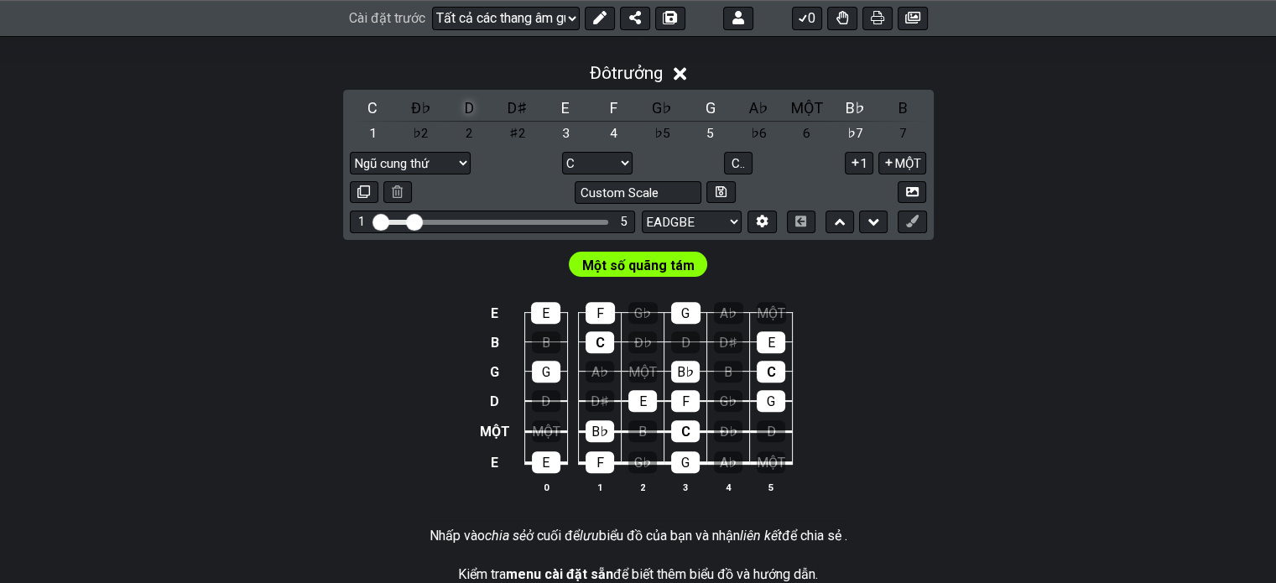
click at [465, 110] on font "D" at bounding box center [469, 108] width 9 height 18
click at [880, 110] on div "B" at bounding box center [903, 107] width 46 height 23
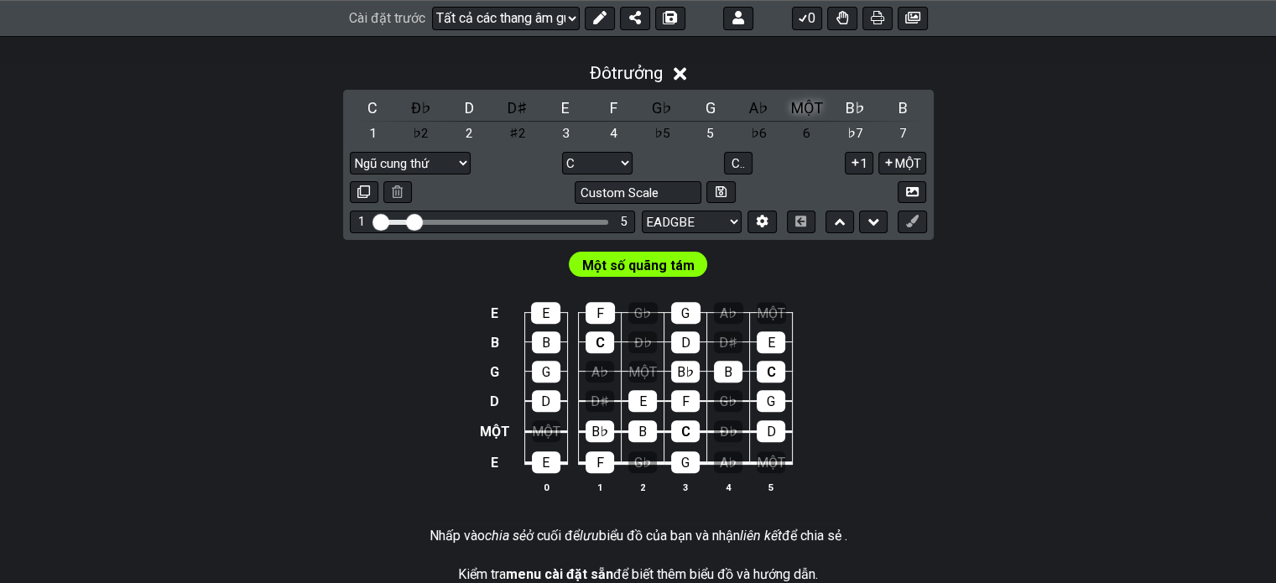
click at [791, 107] on font "MỘT" at bounding box center [807, 108] width 32 height 18
click at [845, 109] on font "B♭" at bounding box center [854, 108] width 19 height 18
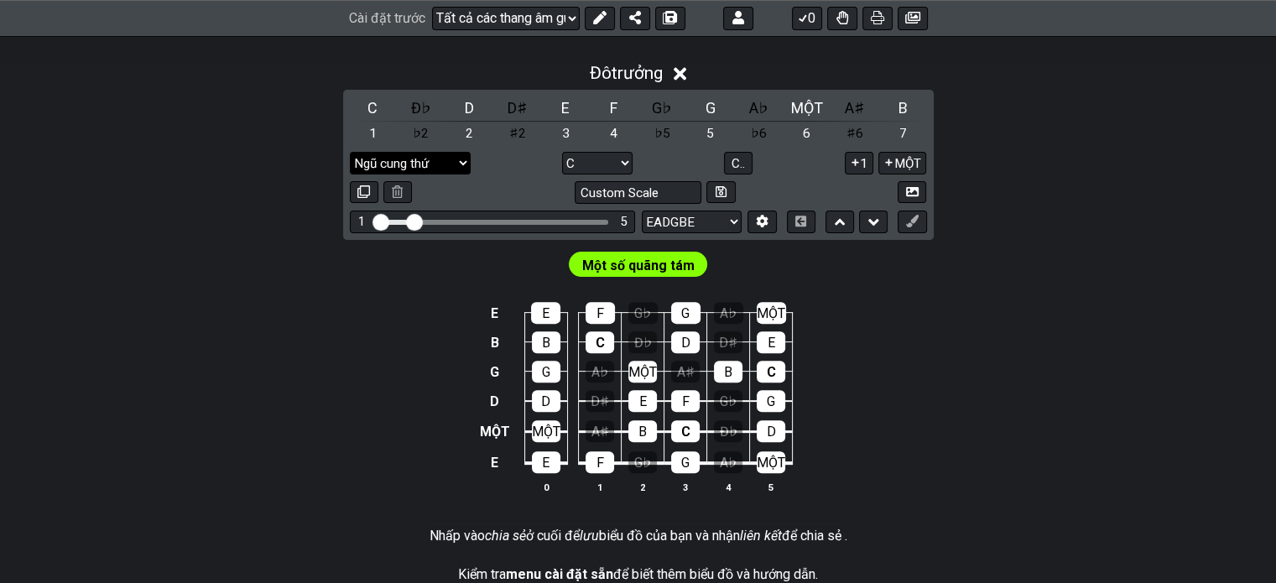
click at [471, 152] on select "Ngũ cung thứ Rễ Ngũ cung thứ Ngũ cung trưởng Nhạc Blues nhỏ Nhạc Blues chính Ch…" at bounding box center [410, 163] width 121 height 23
select select "Melodic Minor"
click at [471, 152] on select "Ngũ cung thứ Rễ Ngũ cung thứ Ngũ cung trưởng Nhạc Blues nhỏ Nhạc Blues chính Ch…" at bounding box center [410, 163] width 121 height 23
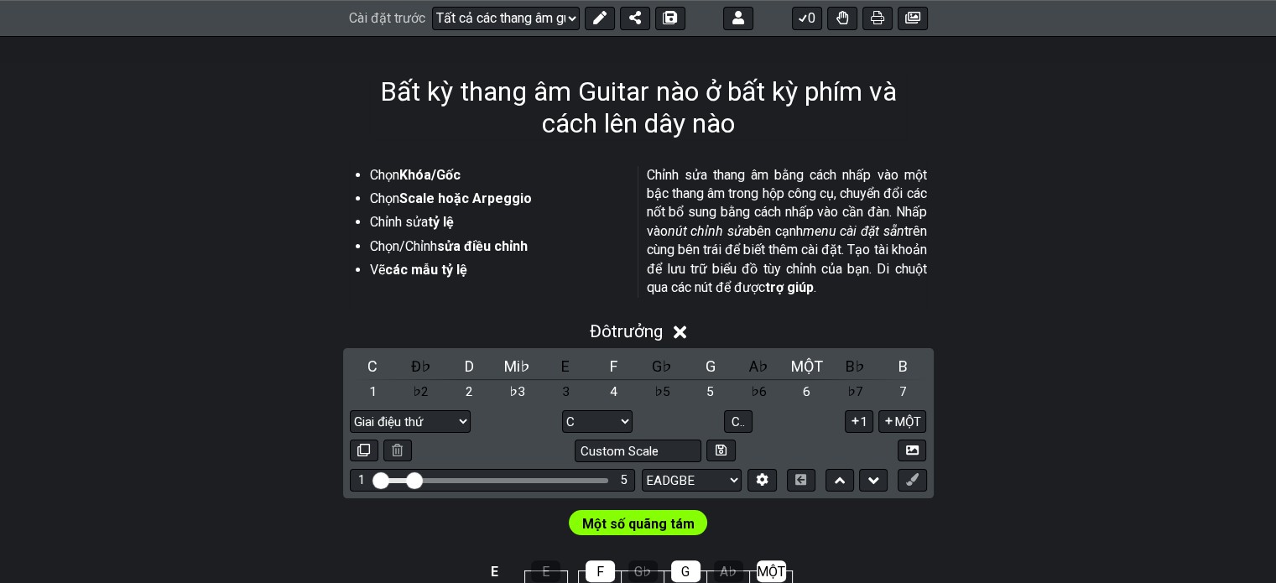
scroll to position [168, 0]
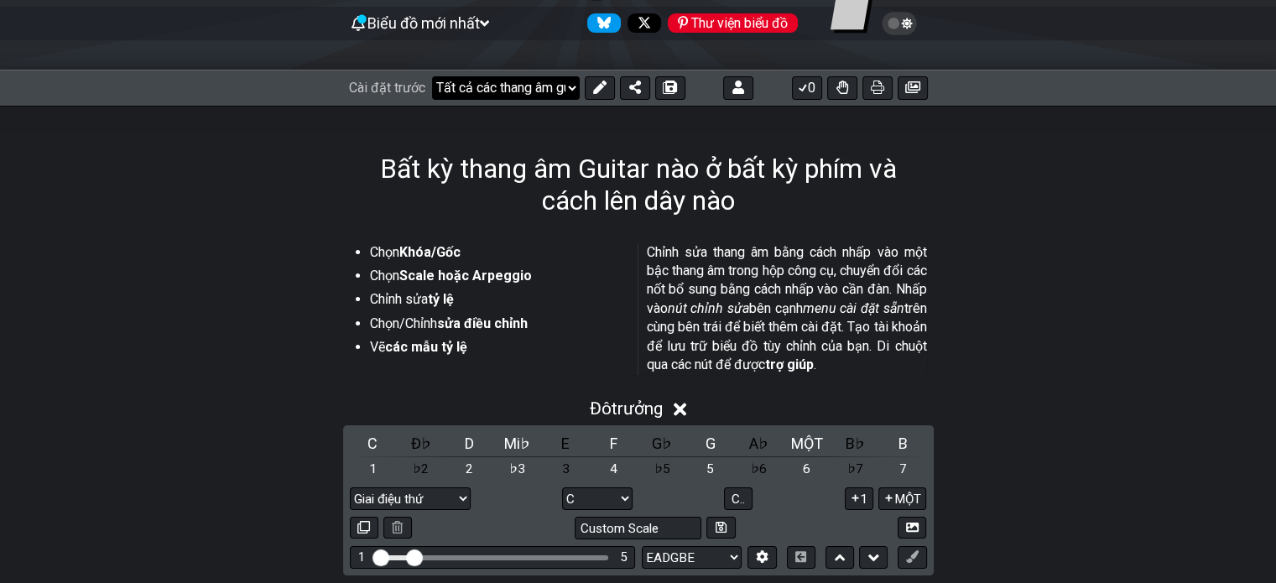
click at [523, 89] on select "Chào mừng đến với #fretflip! Cài đặt trước ban đầu Cài đặt trước tùy chỉnh Ngũ …" at bounding box center [506, 87] width 148 height 23
click at [432, 76] on select "Chào mừng đến với #fretflip! Cài đặt trước ban đầu Cài đặt trước tùy chỉnh Ngũ …" at bounding box center [506, 87] width 148 height 23
select select "/guitar-scales"
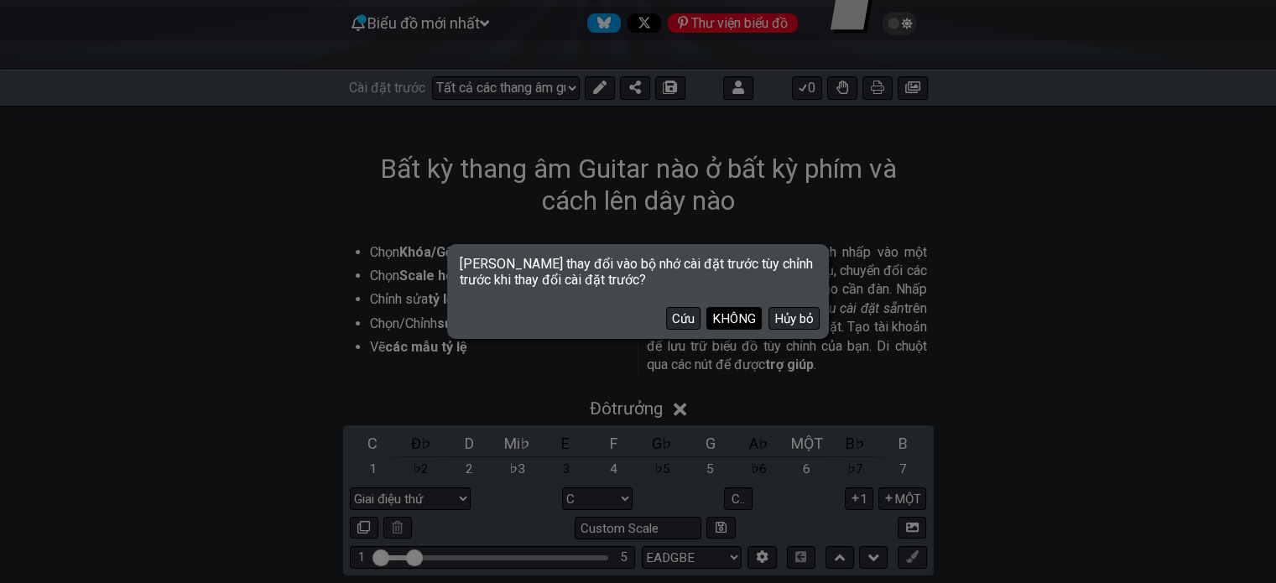
click at [732, 321] on font "KHÔNG" at bounding box center [734, 318] width 44 height 15
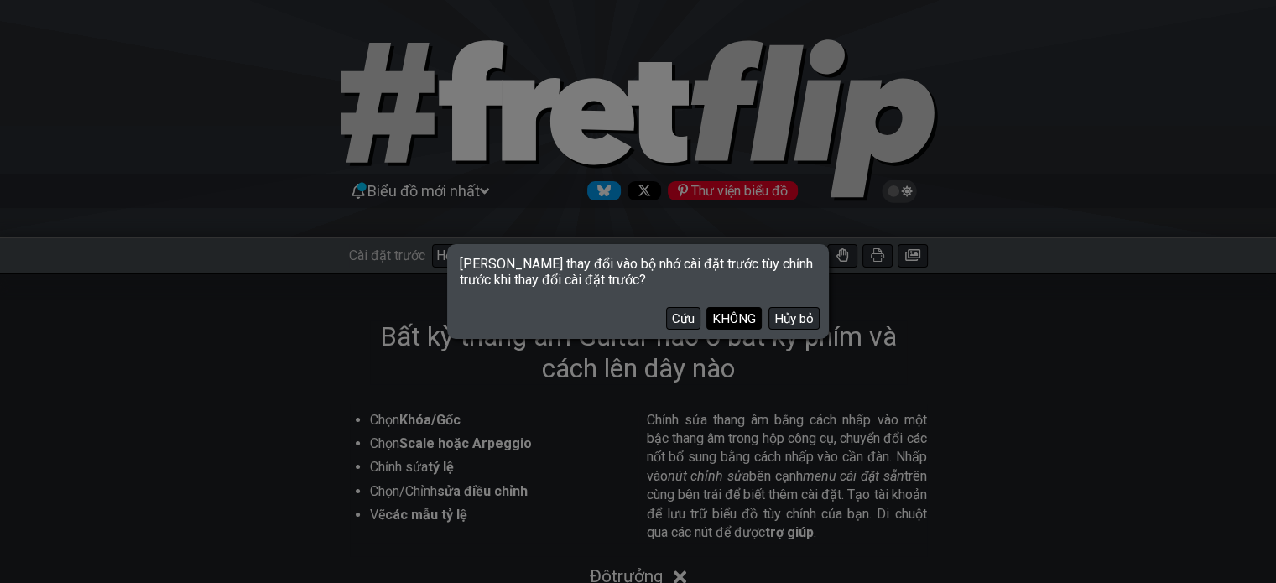
select select "/extended-chords"
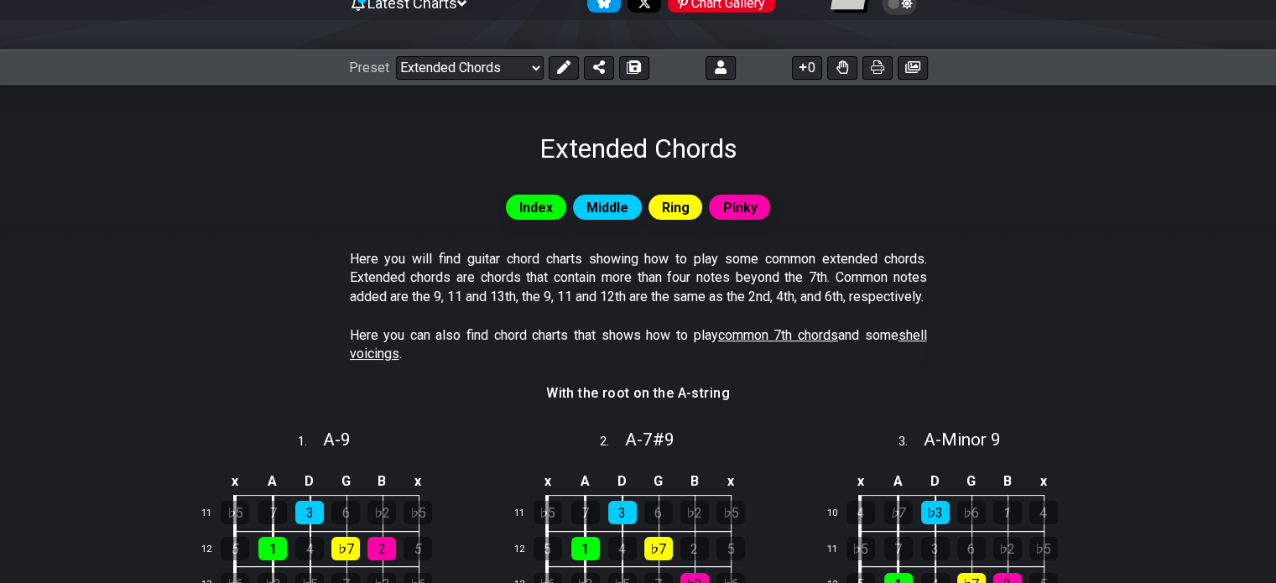
scroll to position [252, 0]
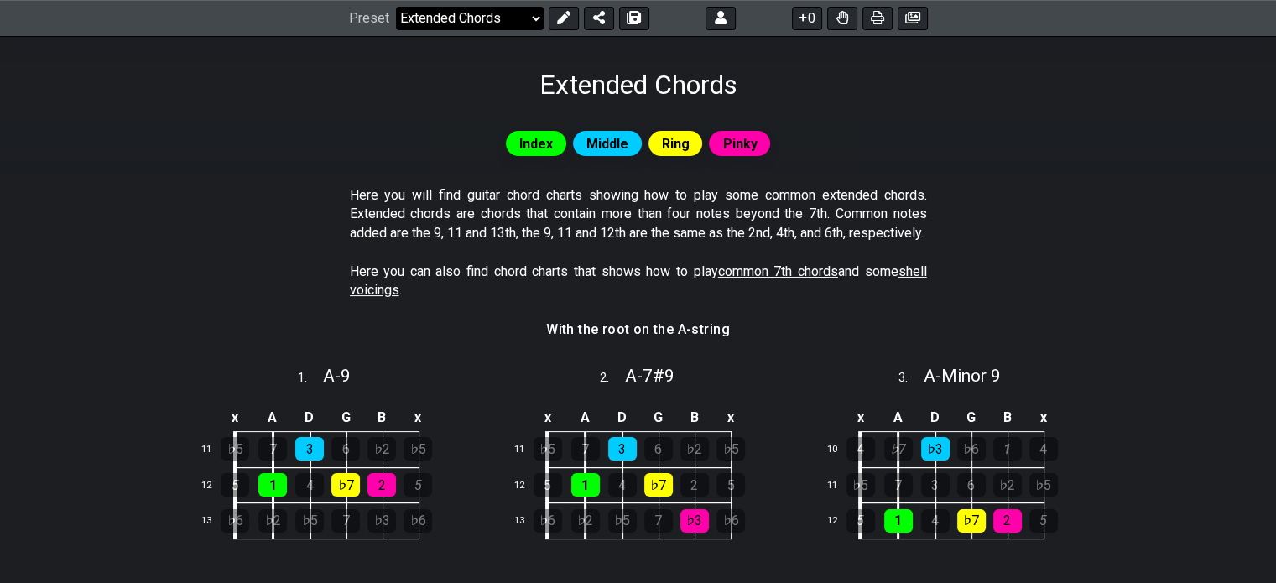
click at [455, 20] on select "Welcome to #fretflip! Initial Preset Custom Preset Minor Pentatonic Major Penta…" at bounding box center [470, 18] width 148 height 23
click at [396, 7] on select "Welcome to #fretflip! Initial Preset Custom Preset Minor Pentatonic Major Penta…" at bounding box center [470, 18] width 148 height 23
select select "/power-chords"
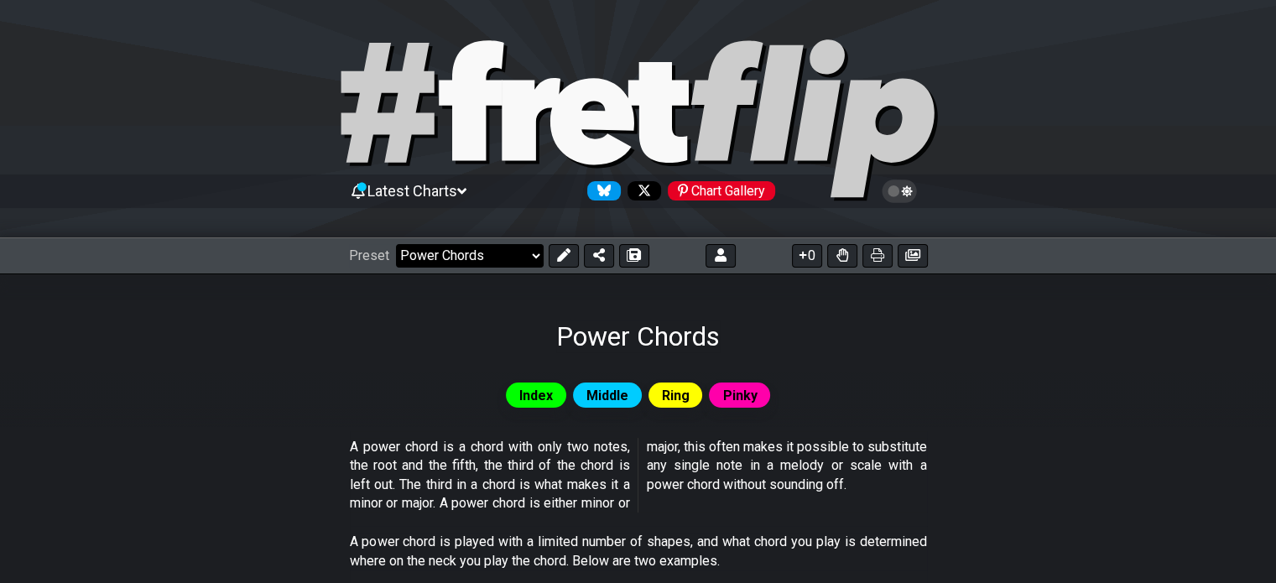
click at [491, 251] on select "Welcome to #fretflip! Initial Preset Custom Preset Minor Pentatonic Major Penta…" at bounding box center [470, 255] width 148 height 23
drag, startPoint x: 1021, startPoint y: 382, endPoint x: 982, endPoint y: 231, distance: 155.8
click at [1021, 382] on div "Index Middle Ring Pinky" at bounding box center [638, 395] width 1276 height 32
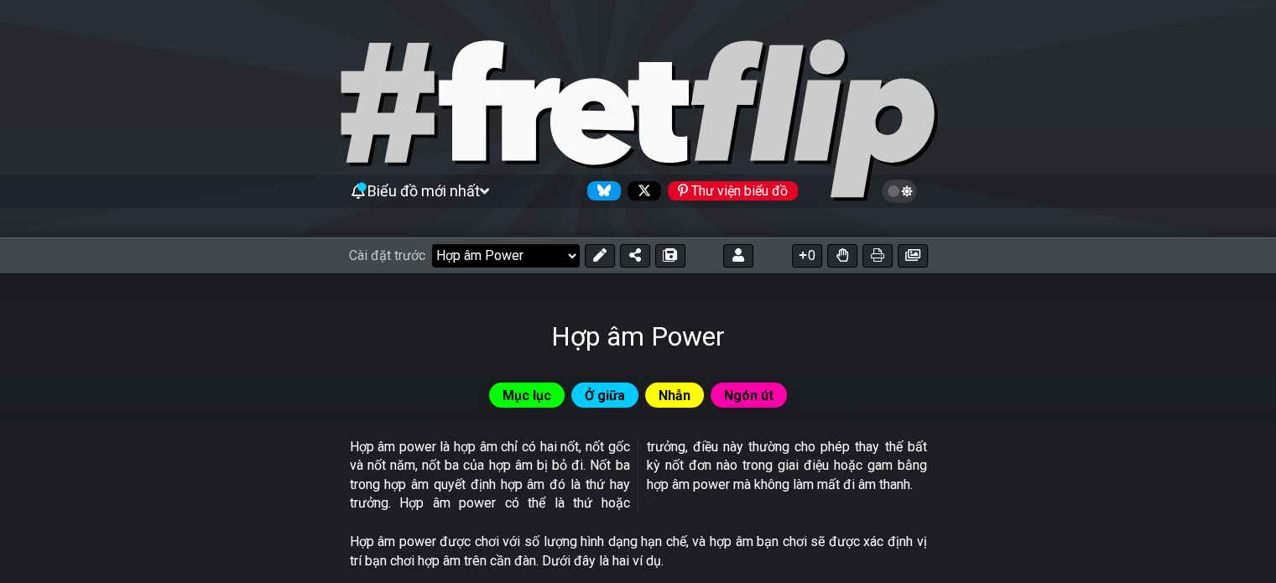
click at [480, 262] on select "Chào mừng đến với #fretflip! Cài đặt trước ban đầu Cài đặt trước tùy chỉnh Ngũ …" at bounding box center [506, 255] width 148 height 23
click at [432, 244] on select "Chào mừng đến với #fretflip! Cài đặt trước ban đầu Cài đặt trước tùy chỉnh Ngũ …" at bounding box center [506, 255] width 148 height 23
select select "/extended-chords"
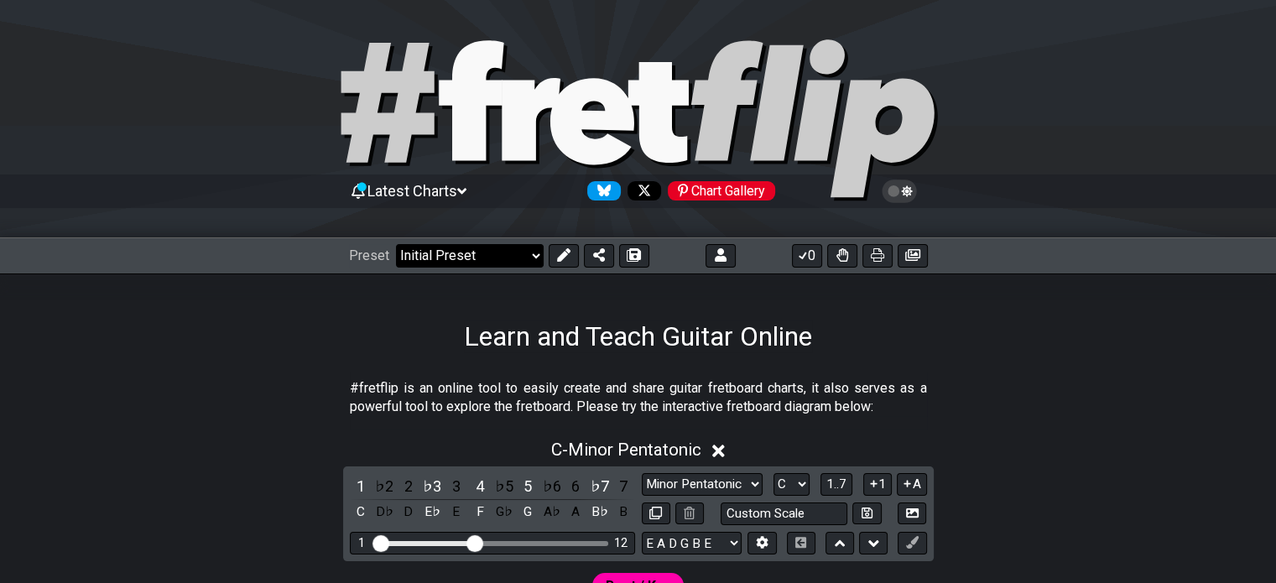
click at [492, 249] on select "Welcome to #fretflip! Initial Preset Custom Preset Minor Pentatonic Major Penta…" at bounding box center [470, 255] width 148 height 23
drag, startPoint x: 848, startPoint y: 338, endPoint x: 716, endPoint y: 387, distance: 140.7
click at [716, 387] on p "#fretflip is an online tool to easily create and share guitar fretboard charts,…" at bounding box center [638, 398] width 577 height 38
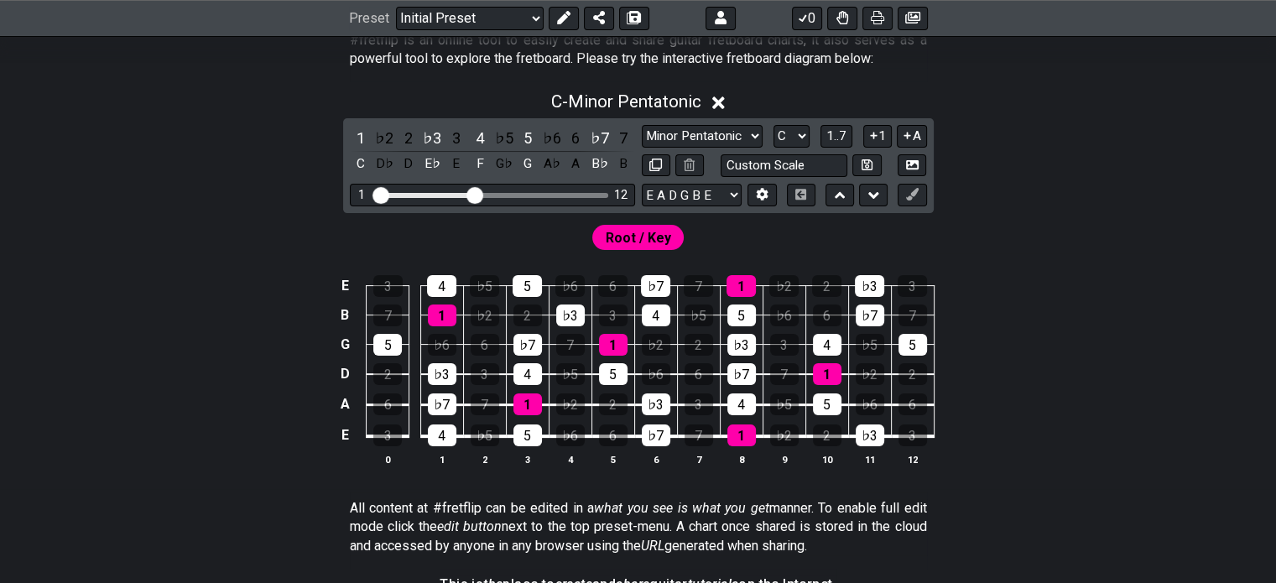
scroll to position [161, 0]
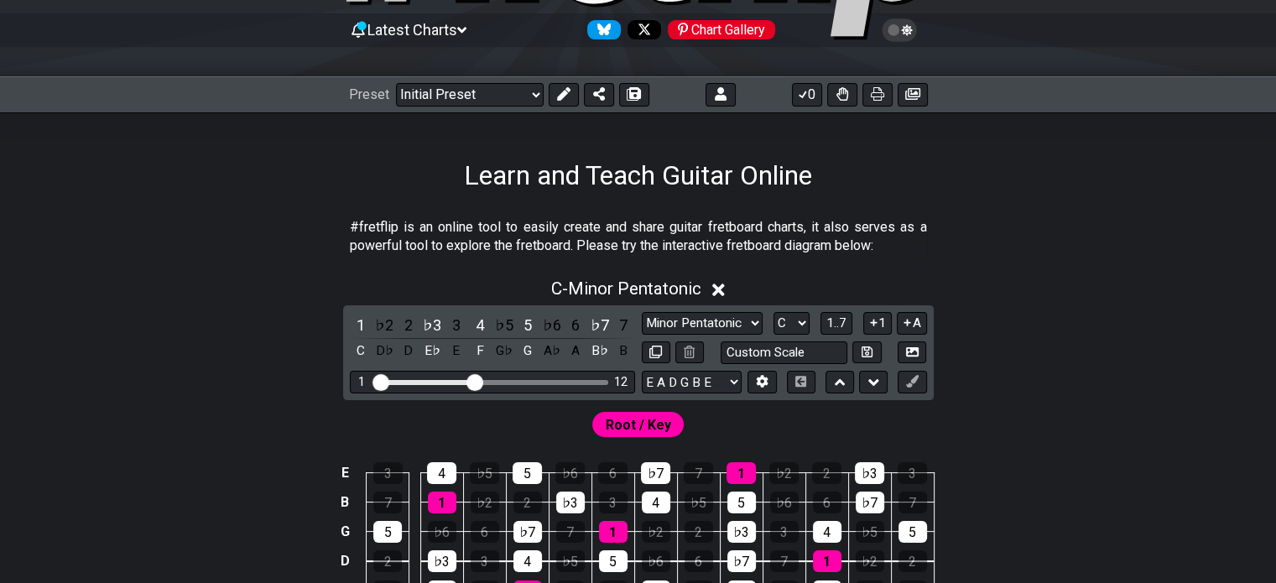
click at [481, 76] on div "Preset Welcome to #fretflip! Initial Preset Custom Preset Minor Pentatonic Majo…" at bounding box center [638, 94] width 1276 height 37
click at [477, 76] on div "Preset Welcome to #fretflip! Initial Preset Custom Preset Minor Pentatonic Majo…" at bounding box center [638, 94] width 1276 height 37
click at [476, 83] on select "Welcome to #fretflip! Initial Preset Custom Preset Minor Pentatonic Major Penta…" at bounding box center [470, 94] width 148 height 23
click at [396, 83] on select "Welcome to #fretflip! Initial Preset Custom Preset Minor Pentatonic Major Penta…" at bounding box center [470, 94] width 148 height 23
select select "/minor-triad-arpeggios"
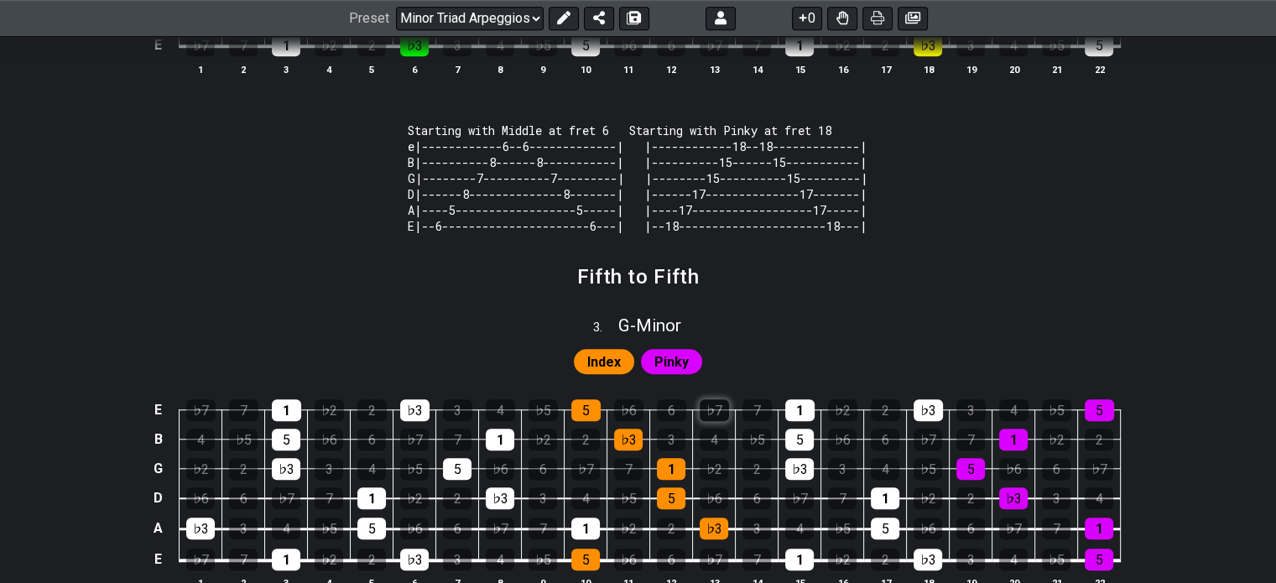
scroll to position [1419, 0]
